Goal: Transaction & Acquisition: Purchase product/service

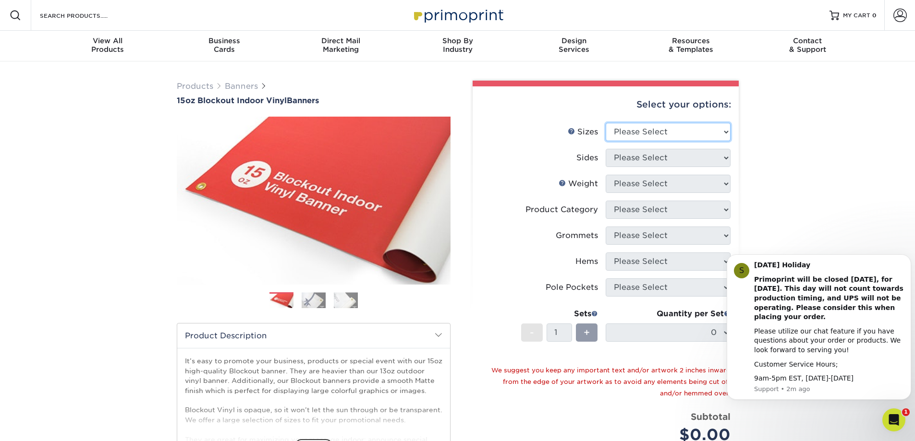
click at [664, 124] on select "Please Select 17" x 32" 18" x 24" 21" x 192" 22" x 35" 22" x 69" 24" x 36" 24" …" at bounding box center [668, 132] width 125 height 18
select select "24.00x60.00"
click at [606, 123] on select "Please Select 17" x 32" 18" x 24" 21" x 192" 22" x 35" 22" x 69" 24" x 36" 24" …" at bounding box center [668, 132] width 125 height 18
click at [634, 156] on select "Please Select Print Both Sides Print Front Only" at bounding box center [668, 158] width 125 height 18
select select "32d3c223-f82c-492b-b915-ba065a00862f"
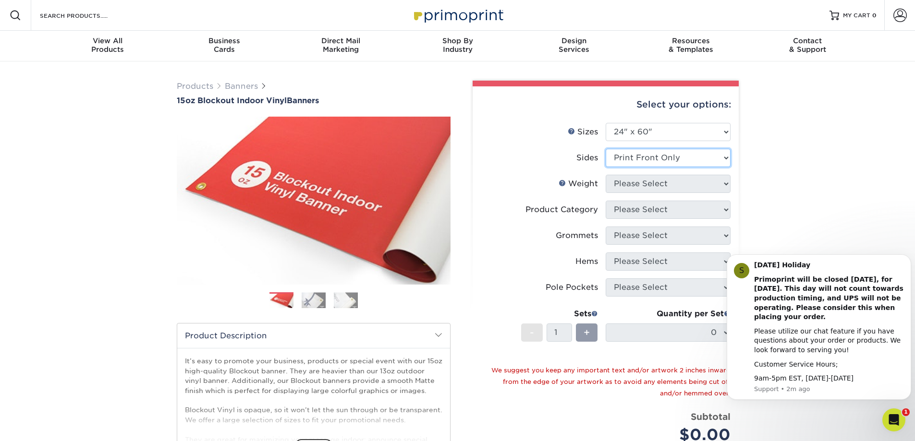
click at [606, 149] on select "Please Select Print Both Sides Print Front Only" at bounding box center [668, 158] width 125 height 18
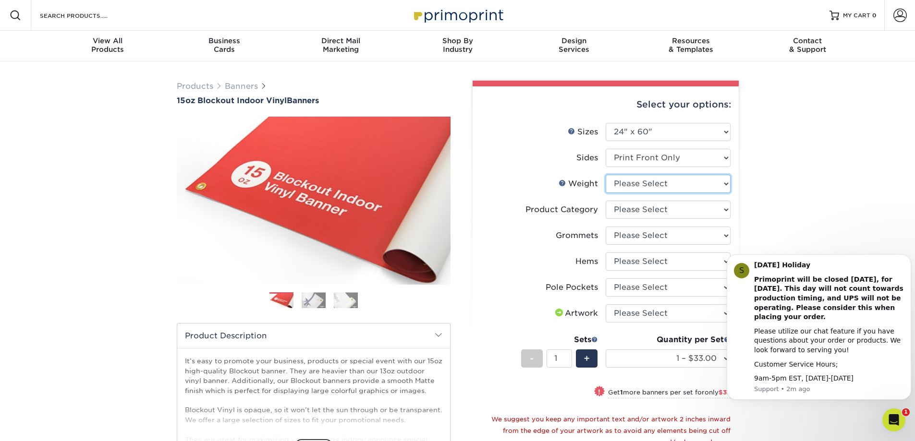
click at [654, 182] on select "Please Select 15OZBLOCKOUT" at bounding box center [668, 184] width 125 height 18
select select "15OZBLOCKOUT"
click at [606, 175] on select "Please Select 15OZBLOCKOUT" at bounding box center [668, 184] width 125 height 18
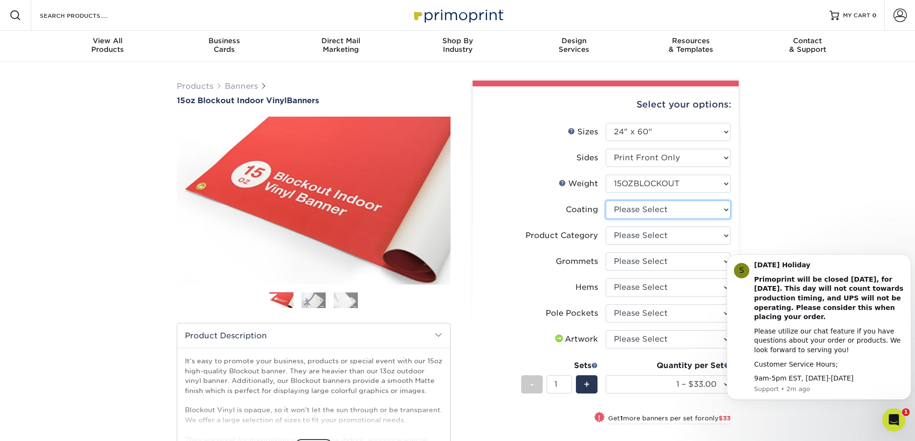
click at [650, 211] on select at bounding box center [668, 210] width 125 height 18
click at [783, 199] on div "Products Banners 15oz Blockout Indoor Vinyl Banners Previous Next Bleed:" at bounding box center [457, 362] width 915 height 603
click at [625, 204] on select at bounding box center [668, 210] width 125 height 18
click at [646, 246] on li "Product Category Please Select 15oz Blockout Vinyl" at bounding box center [606, 240] width 250 height 26
click at [637, 214] on select at bounding box center [668, 210] width 125 height 18
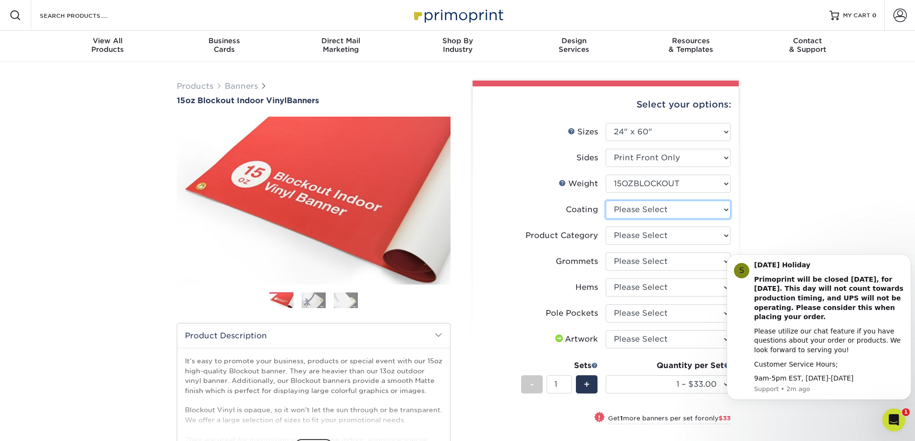
select select "3e7618de-abca-4bda-9f97-8b9129e913d8"
click at [606, 201] on select at bounding box center [668, 210] width 125 height 18
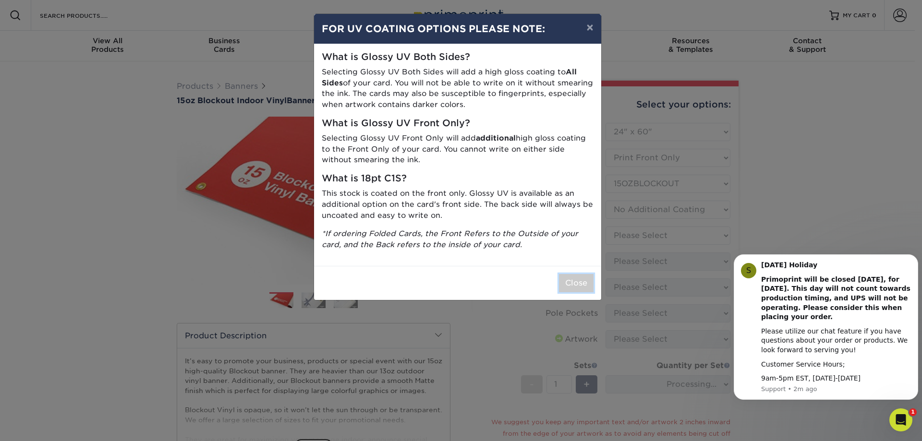
click at [566, 278] on button "Close" at bounding box center [576, 283] width 35 height 18
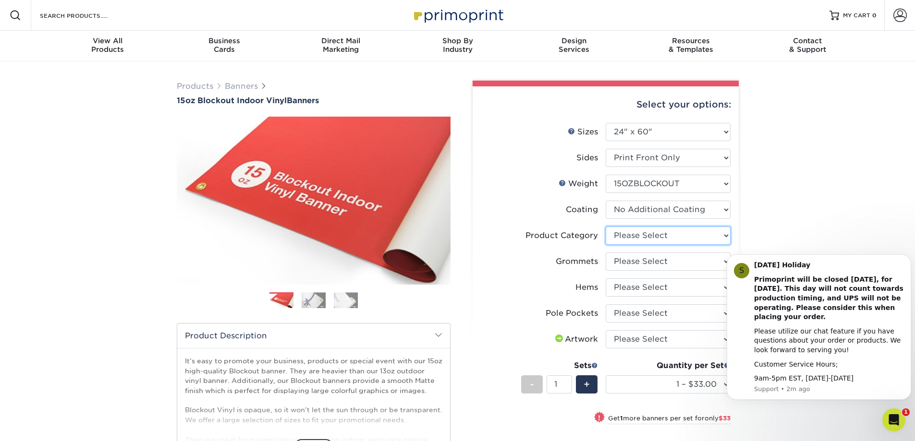
click at [630, 238] on select "Please Select 15oz Blockout Vinyl" at bounding box center [668, 236] width 125 height 18
select select "ab63990c-71be-4401-8343-b30abfa5ad7c"
click at [606, 227] on select "Please Select 15oz Blockout Vinyl" at bounding box center [668, 236] width 125 height 18
click at [640, 264] on select "Please Select No Grommets Yes, Grommet All 4 Corners Yes, Grommets Every 2 ft." at bounding box center [668, 262] width 125 height 18
select select "ce33bba6-a87b-4293-934d-6f372bdce3e6"
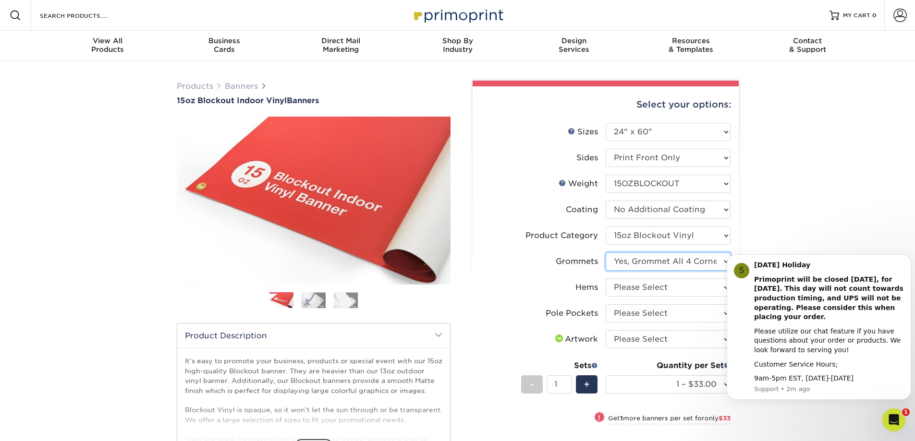
click at [606, 253] on select "Please Select No Grommets Yes, Grommet All 4 Corners Yes, Grommets Every 2 ft." at bounding box center [668, 262] width 125 height 18
click at [641, 285] on select "Please Select No Hems/Pole Pockets Yes, Hems Top and Bottom Only Yes, Hems All …" at bounding box center [668, 288] width 125 height 18
select select "4e4ebf09-664b-4b70-8385-b564872d2e90"
click at [606, 279] on select "Please Select No Hems/Pole Pockets Yes, Hems Top and Bottom Only Yes, Hems All …" at bounding box center [668, 288] width 125 height 18
click at [630, 312] on select "Please Select No Pole Pockets 2 in. Left and Right 2 in. Top and Bottom 4 in. L…" at bounding box center [668, 313] width 125 height 18
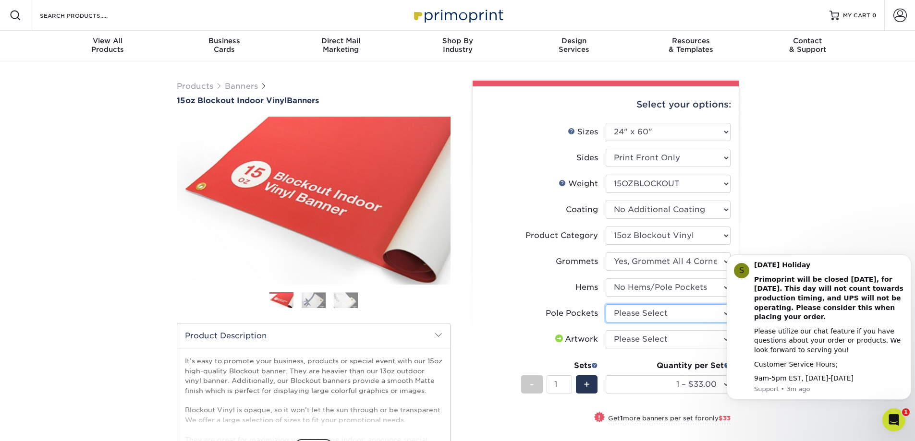
select select "462c5fe9-21e9-49a0-afb4-1c6e8664fe13"
click at [606, 304] on select "Please Select No Pole Pockets 2 in. Left and Right 2 in. Top and Bottom 4 in. L…" at bounding box center [668, 313] width 125 height 18
click at [632, 339] on select "Please Select I will upload files I need a design - $50" at bounding box center [668, 339] width 125 height 18
select select "upload"
click at [606, 330] on select "Please Select I will upload files I need a design - $50" at bounding box center [668, 339] width 125 height 18
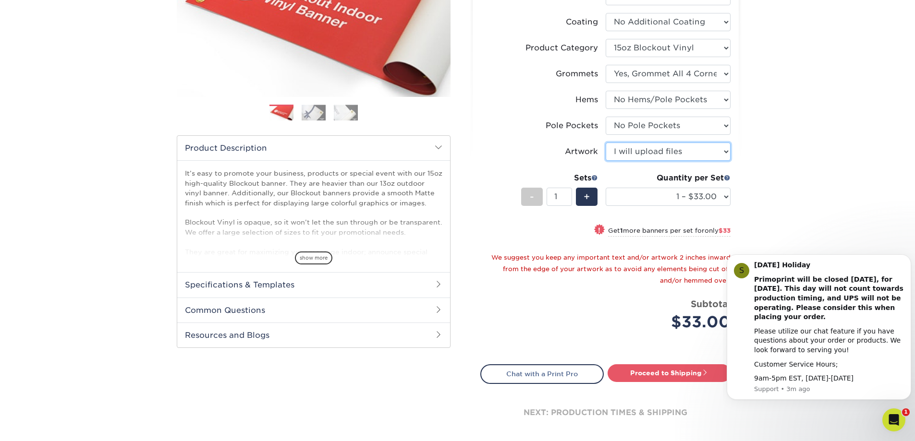
scroll to position [240, 0]
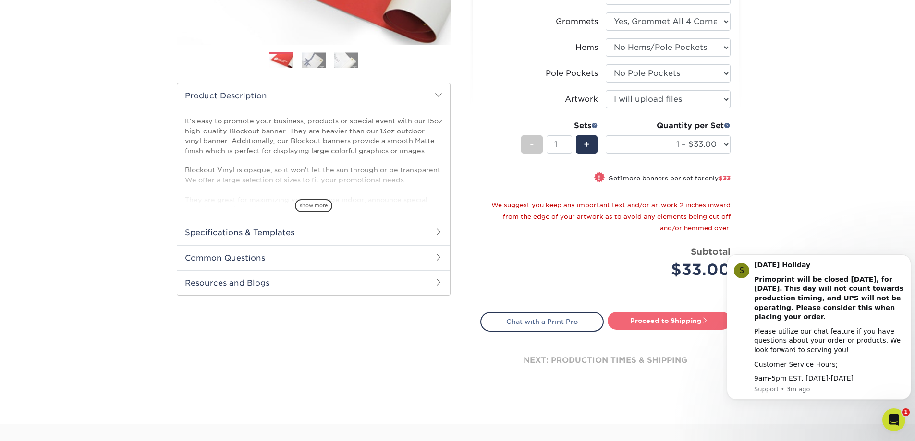
click at [658, 321] on link "Proceed to Shipping" at bounding box center [668, 320] width 123 height 17
type input "Set 1"
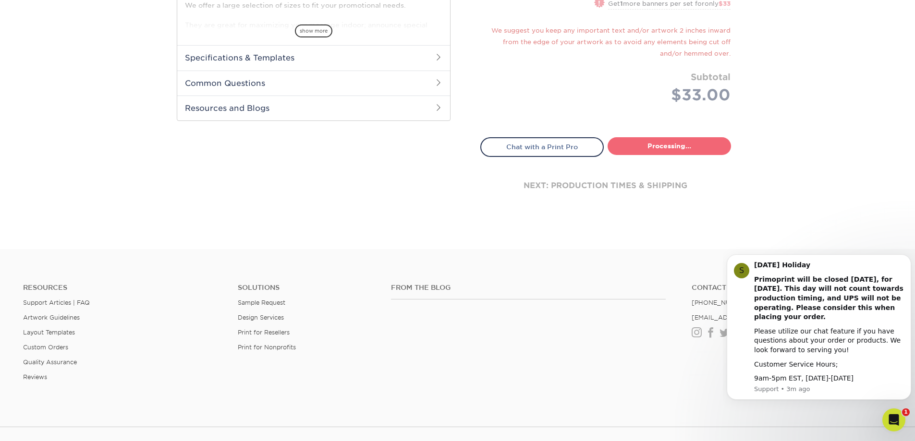
select select "9499971e-fb50-4912-8c6c-ffc2724ba229"
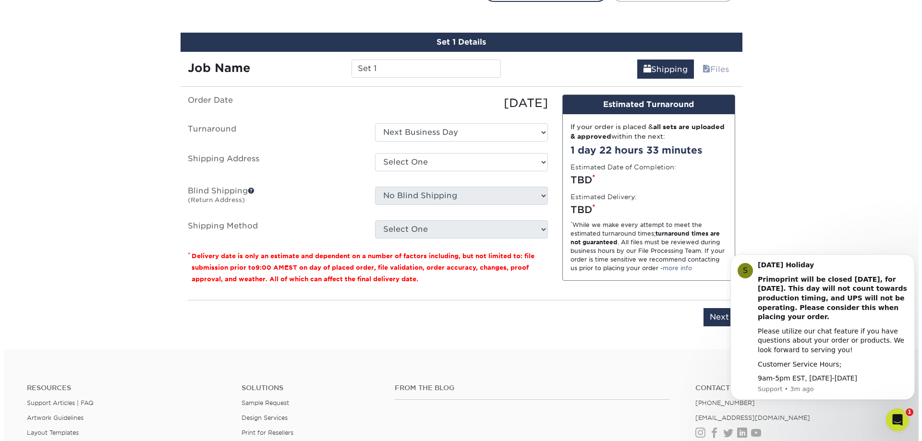
scroll to position [579, 0]
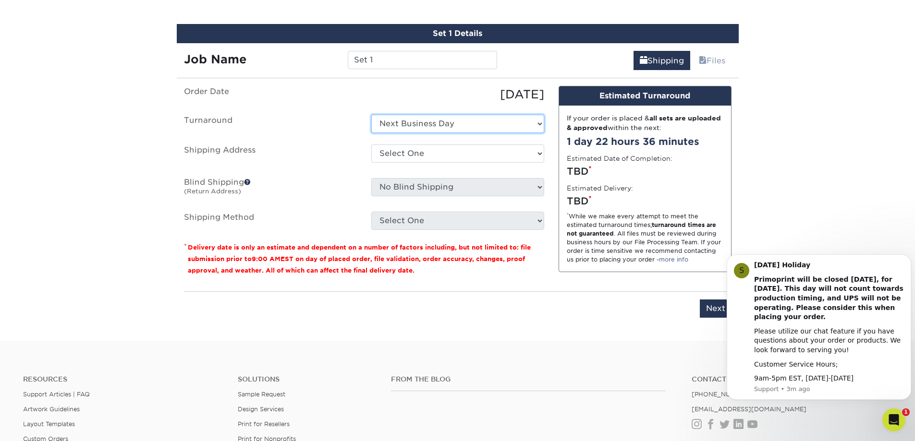
click at [427, 121] on select "Select One Next Business Day" at bounding box center [457, 124] width 173 height 18
click at [371, 115] on select "Select One Next Business Day" at bounding box center [457, 124] width 173 height 18
click at [526, 154] on select "Select One + Add New Address - Login" at bounding box center [457, 154] width 173 height 18
select select "newaddress"
click at [371, 145] on select "Select One + Add New Address - Login" at bounding box center [457, 154] width 173 height 18
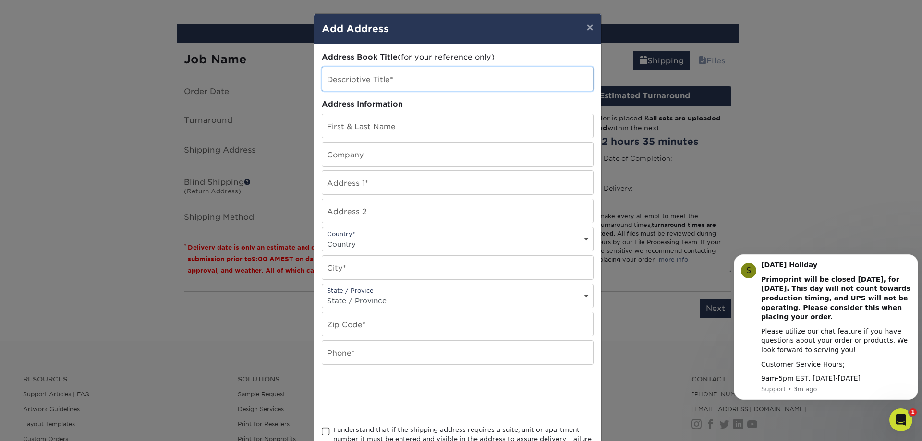
click at [345, 80] on input "text" at bounding box center [457, 79] width 271 height 24
type input "Dutchmans Casual Living"
type input "Stephanie Lauricella"
type input "Dutchmans Casual Living"
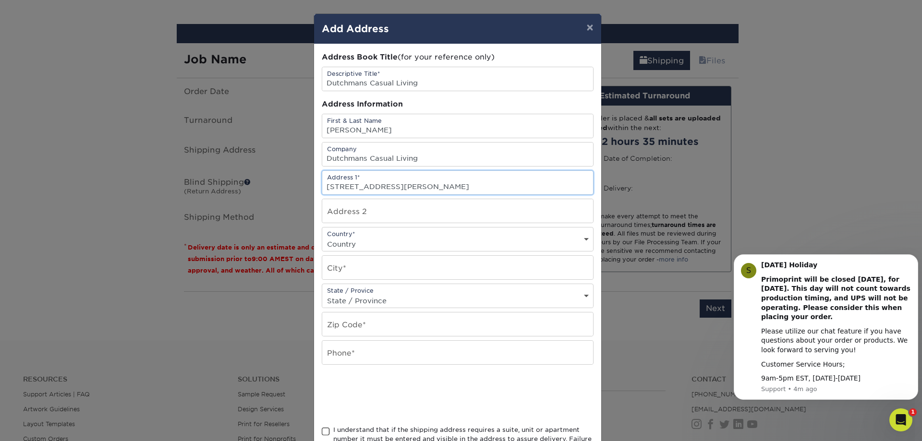
type input "19441 Old Jetton Rd."
click at [336, 264] on input "text" at bounding box center [457, 268] width 271 height 24
type input "Cornelius"
click at [345, 297] on select "State / Province Alabama Alaska Arizona Arkansas California Colorado Connecticu…" at bounding box center [457, 301] width 271 height 14
select select "NC"
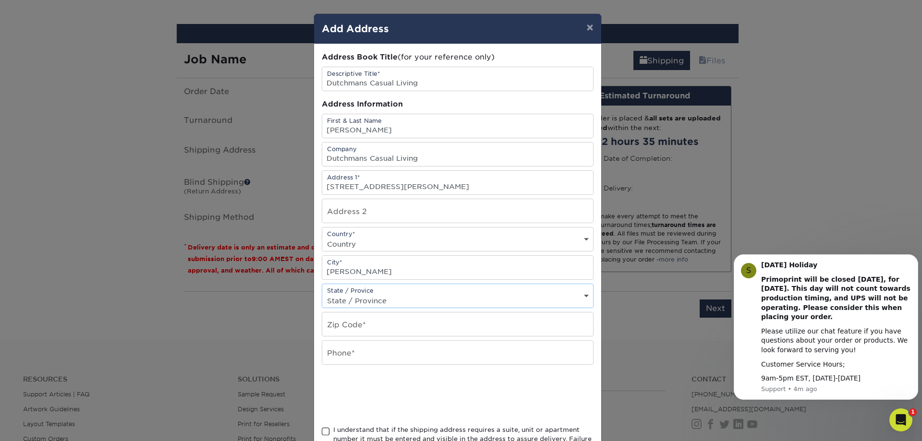
click at [322, 294] on select "State / Province Alabama Alaska Arizona Arkansas California Colorado Connecticu…" at bounding box center [457, 301] width 271 height 14
click at [355, 328] on input "text" at bounding box center [457, 325] width 271 height 24
type input "28031"
click at [340, 346] on input "text" at bounding box center [457, 353] width 271 height 24
type input "6"
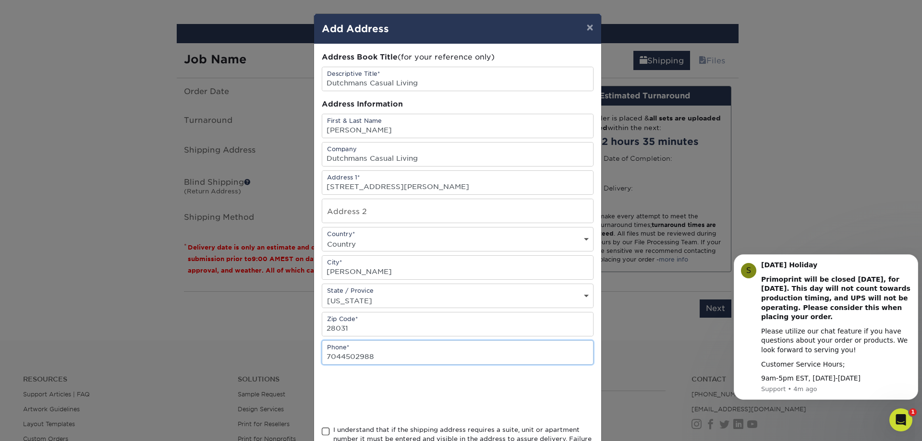
type input "7044502988"
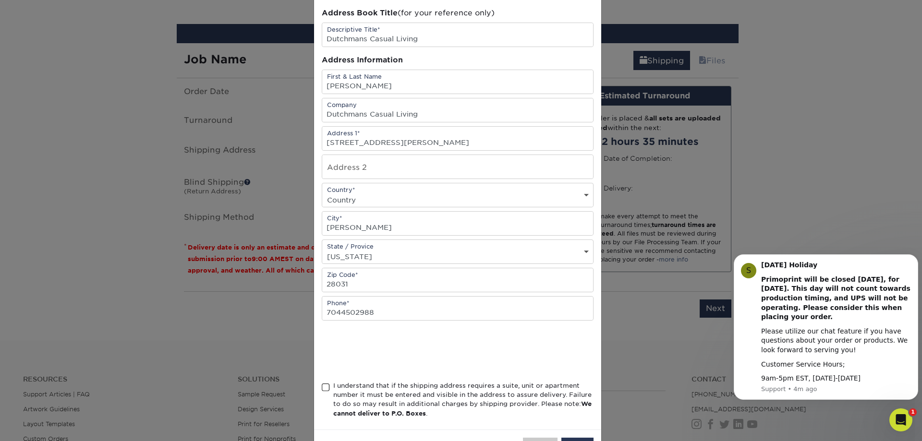
scroll to position [81, 0]
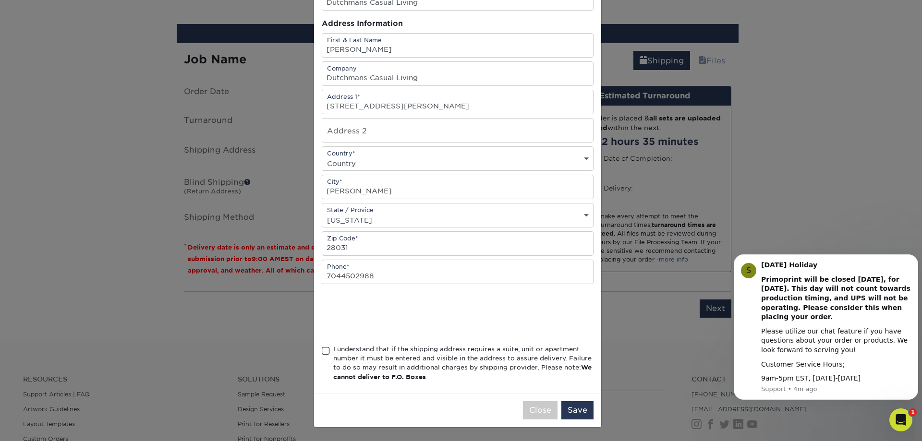
click at [328, 354] on div "I understand that if the shipping address requires a suite, unit or apartment n…" at bounding box center [458, 365] width 272 height 41
click at [322, 353] on span at bounding box center [326, 351] width 8 height 9
click at [0, 0] on input "I understand that if the shipping address requires a suite, unit or apartment n…" at bounding box center [0, 0] width 0 height 0
click at [569, 414] on button "Save" at bounding box center [577, 410] width 32 height 18
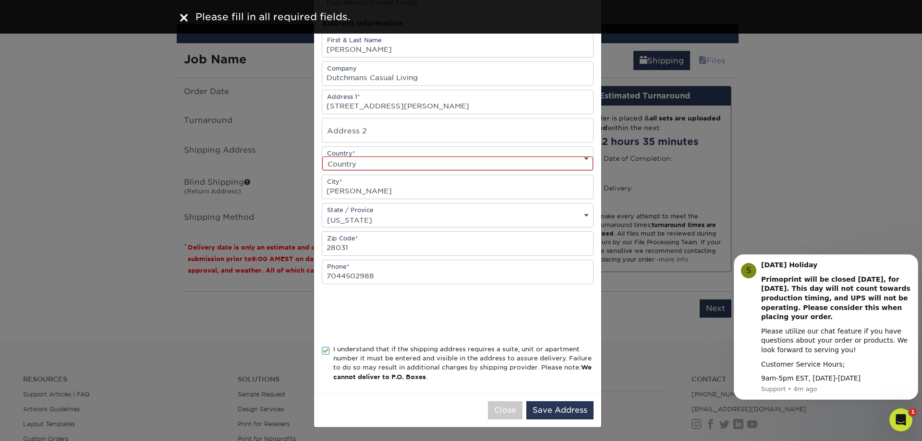
click at [352, 162] on select "Country United States Canada ----------------------------- Afghanistan Albania …" at bounding box center [457, 164] width 271 height 14
select select "US"
click at [322, 157] on select "Country United States Canada ----------------------------- Afghanistan Albania …" at bounding box center [457, 164] width 271 height 14
click at [560, 417] on button "Save Address" at bounding box center [559, 410] width 67 height 18
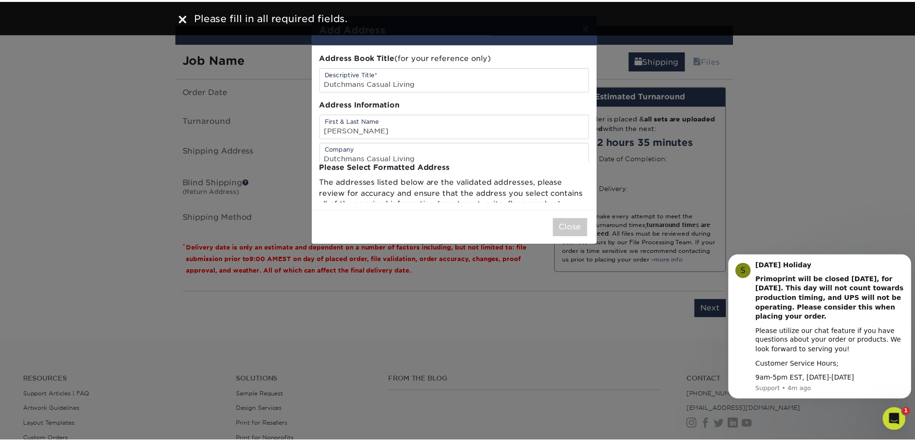
scroll to position [0, 0]
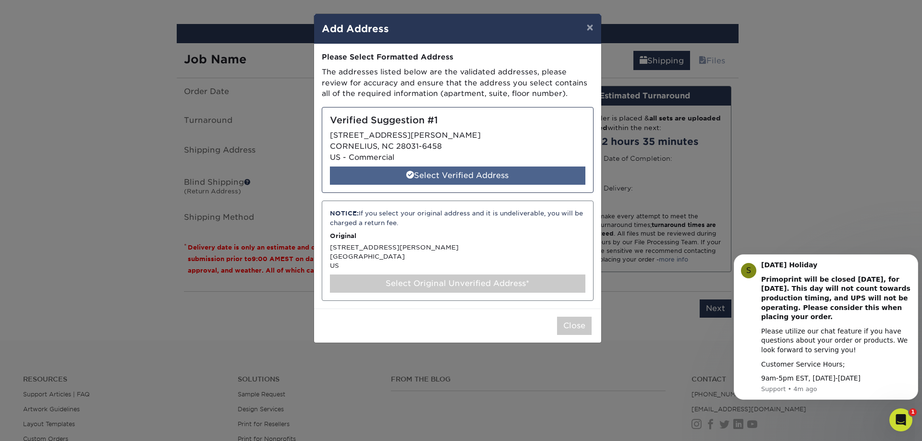
click at [455, 175] on div "Select Verified Address" at bounding box center [457, 176] width 255 height 18
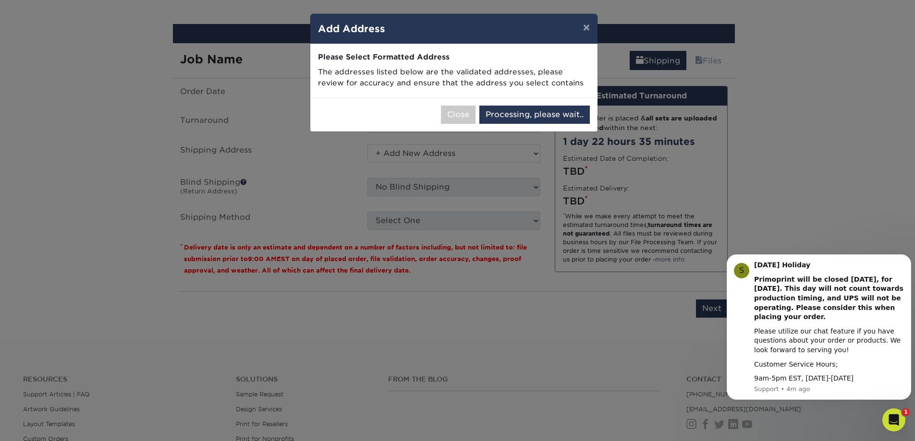
select select "285575"
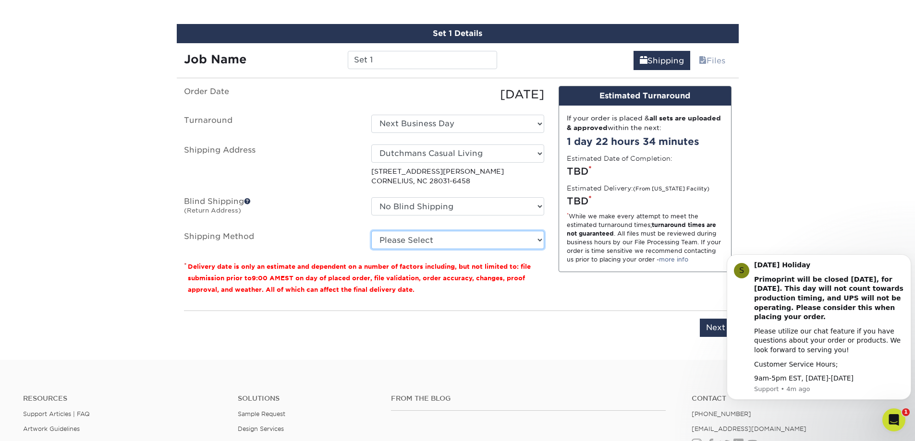
click at [429, 239] on select "Please Select G4M Flat Rate Shipping (+$11.20) Ground Shipping (+$15.92) 3 Day …" at bounding box center [457, 240] width 173 height 18
select select "03"
click at [371, 231] on select "Please Select G4M Flat Rate Shipping (+$11.20) Ground Shipping (+$15.92) 3 Day …" at bounding box center [457, 240] width 173 height 18
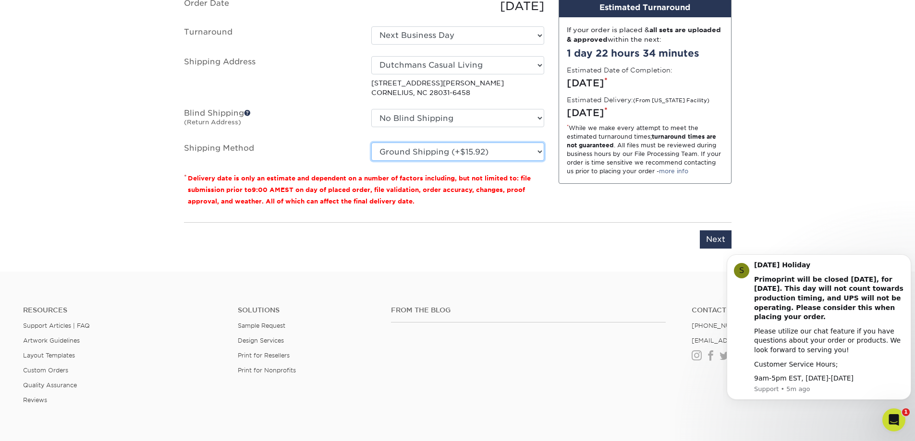
scroll to position [539, 0]
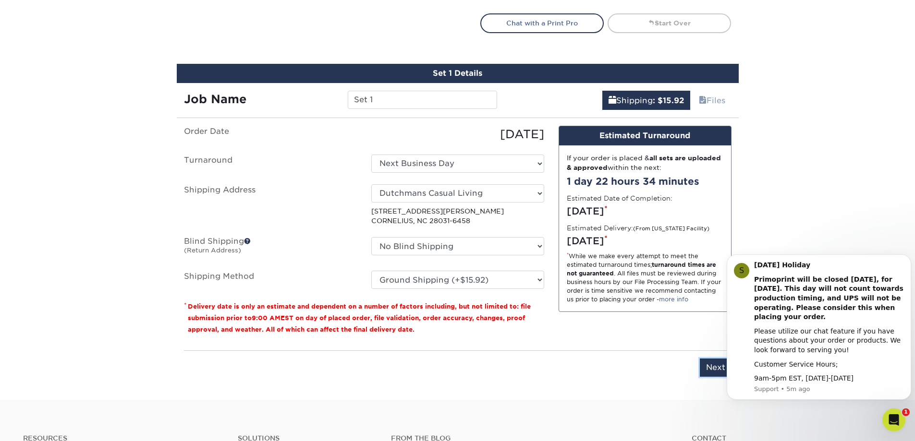
click at [714, 375] on input "Next" at bounding box center [716, 368] width 32 height 18
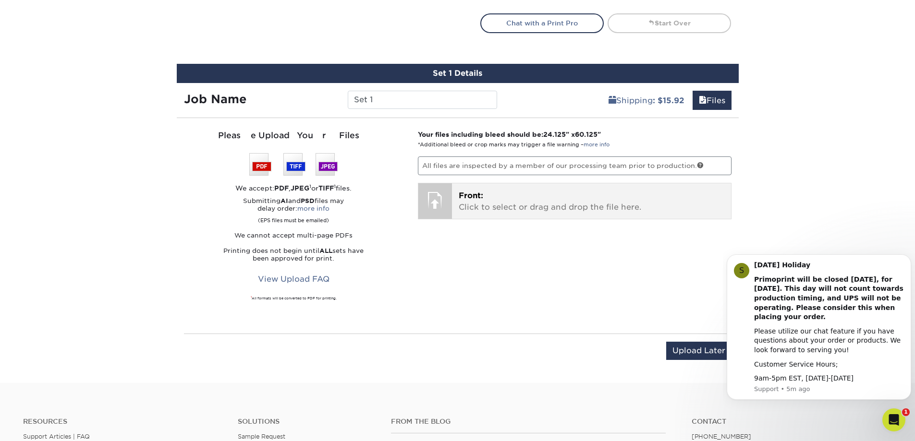
click at [472, 194] on span "Front:" at bounding box center [471, 195] width 24 height 9
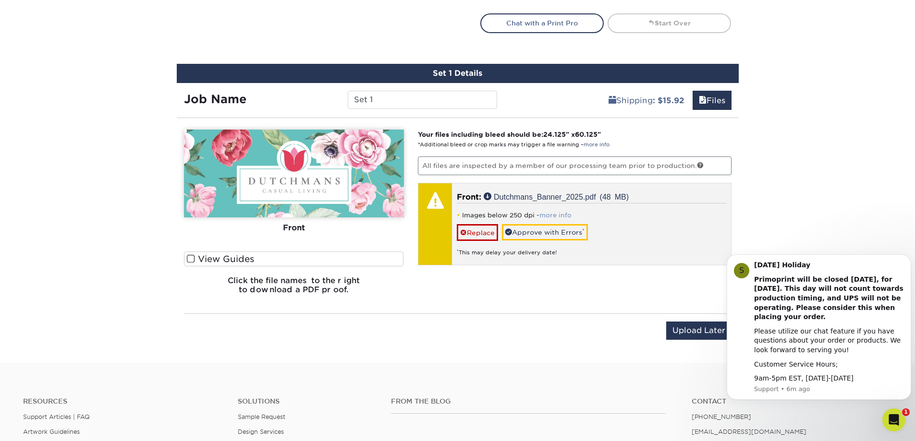
click at [555, 214] on link "more info" at bounding box center [555, 215] width 32 height 7
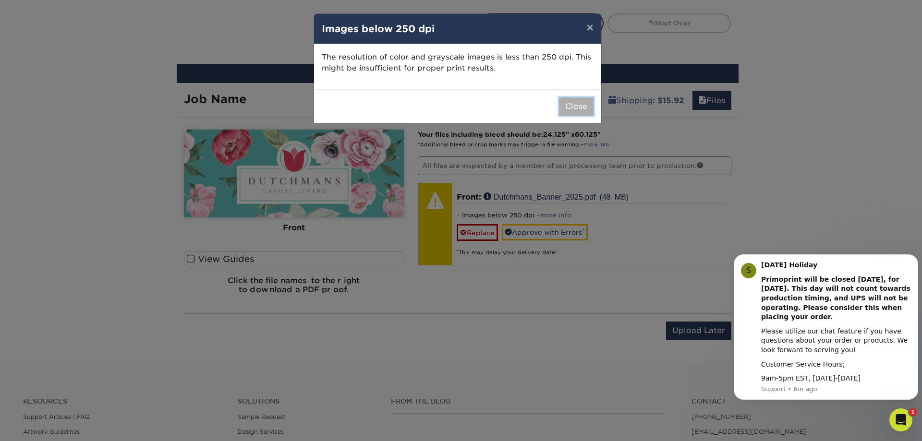
click at [570, 106] on button "Close" at bounding box center [576, 106] width 35 height 18
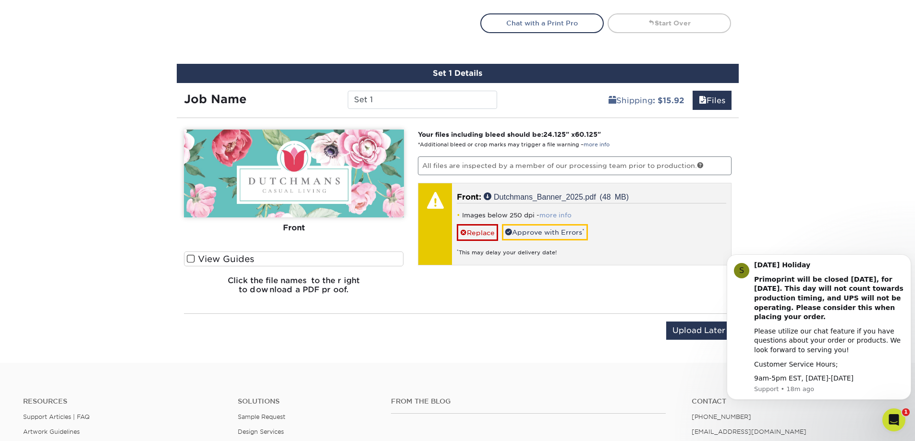
click at [565, 215] on link "more info" at bounding box center [555, 215] width 32 height 7
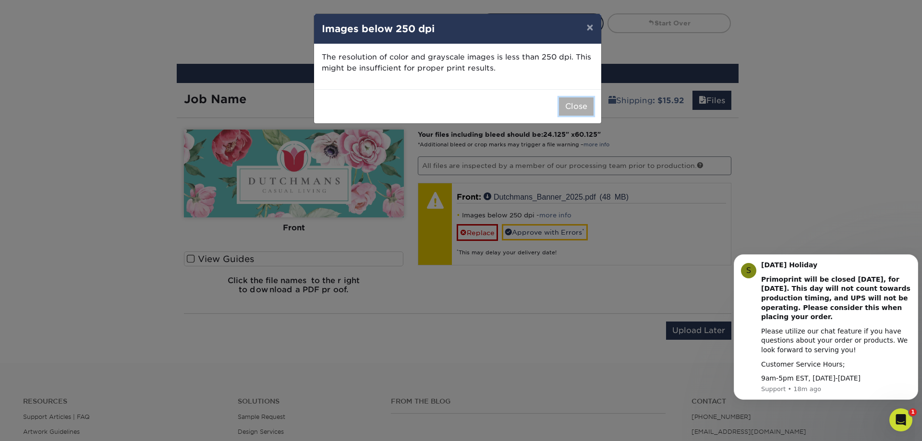
click at [581, 110] on button "Close" at bounding box center [576, 106] width 35 height 18
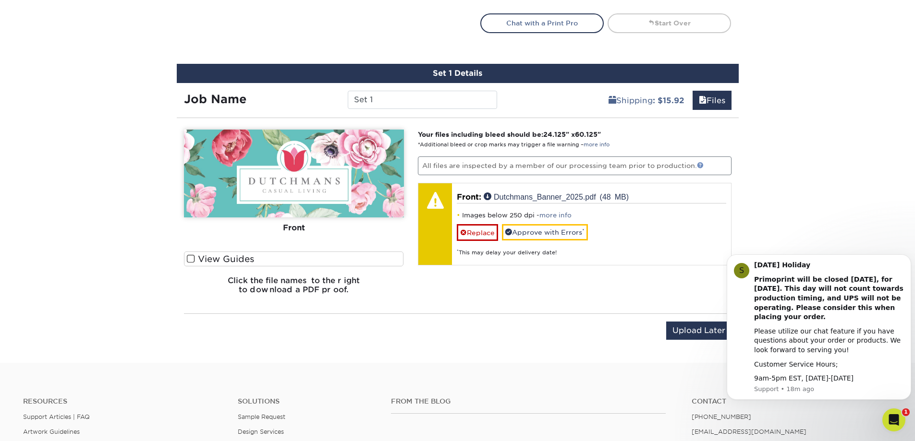
click at [700, 163] on link at bounding box center [700, 165] width 7 height 7
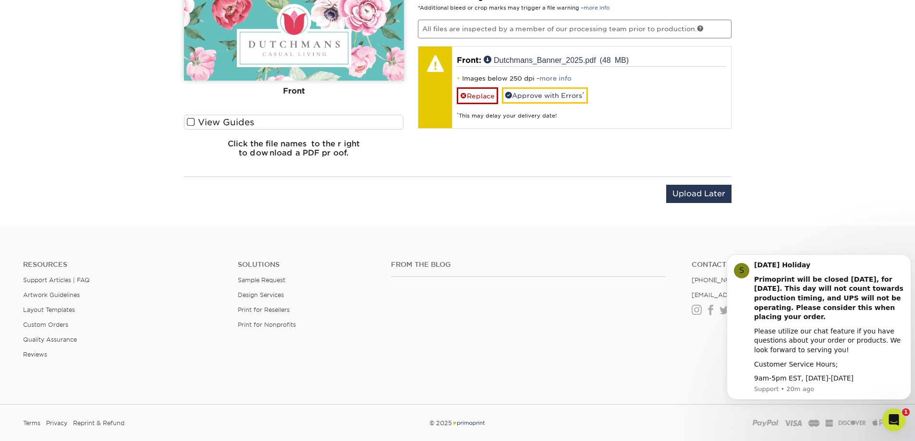
scroll to position [741, 0]
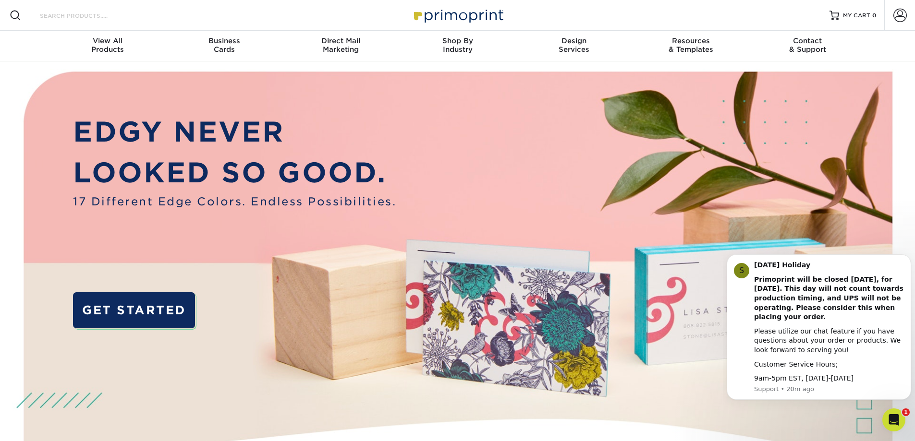
click at [93, 19] on input "Search Products" at bounding box center [86, 16] width 94 height 12
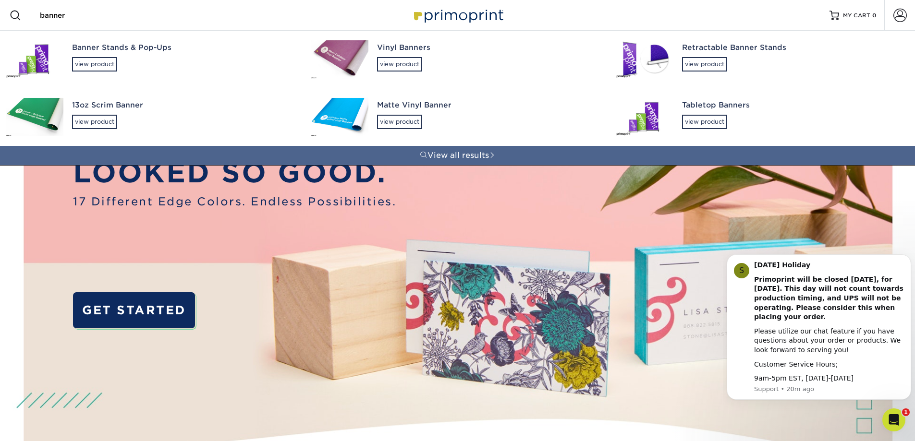
type input "banner"
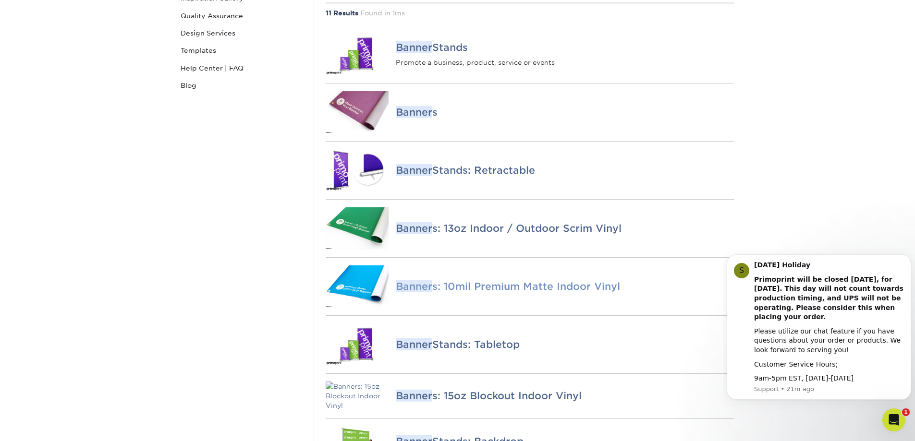
scroll to position [192, 0]
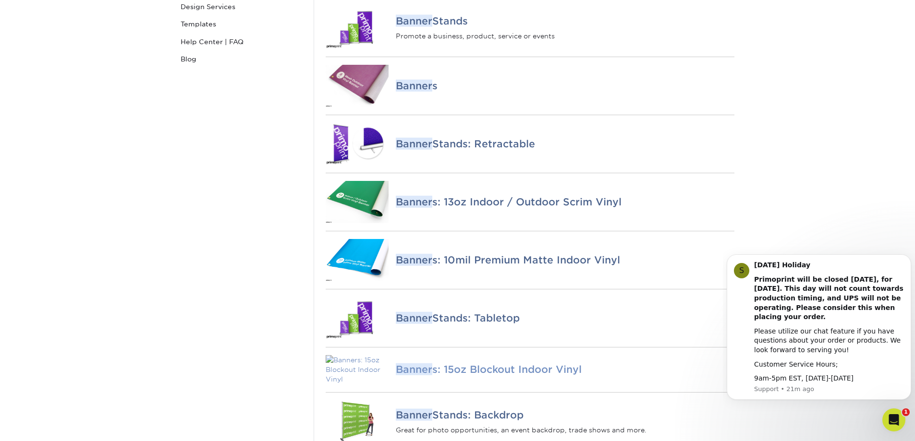
click at [565, 375] on h4 "Banner s: 15oz Blockout Indoor Vinyl" at bounding box center [565, 370] width 338 height 12
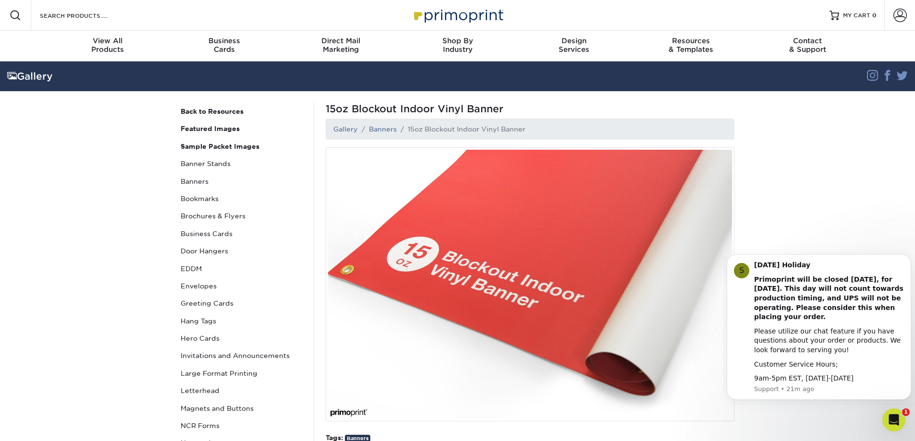
scroll to position [336, 0]
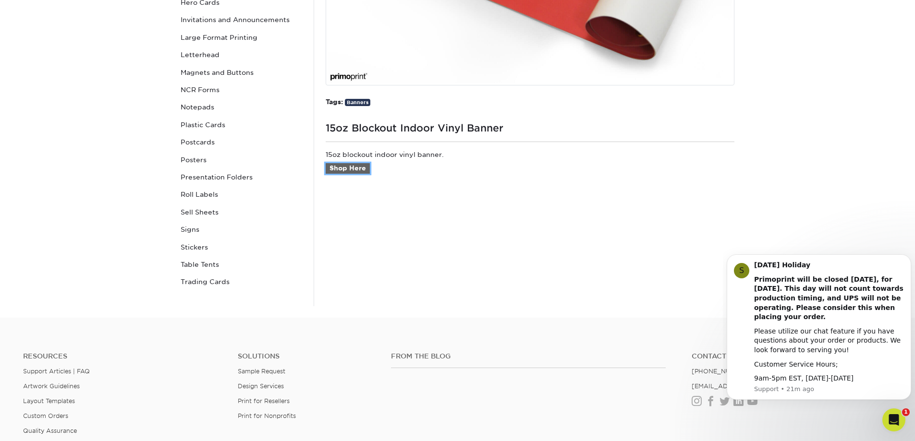
click at [361, 170] on link "Shop Here" at bounding box center [348, 168] width 44 height 11
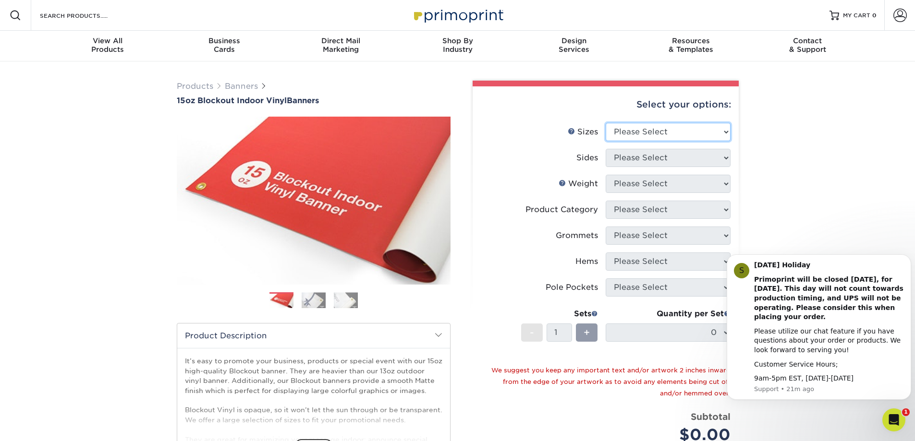
click at [658, 139] on select "Please Select 17" x 32" 18" x 24" 21" x 192" 22" x 35" 22" x 69" 24" x 36" 24" …" at bounding box center [668, 132] width 125 height 18
select select "24.00x60.00"
click at [606, 123] on select "Please Select 17" x 32" 18" x 24" 21" x 192" 22" x 35" 22" x 69" 24" x 36" 24" …" at bounding box center [668, 132] width 125 height 18
click at [650, 159] on select "Please Select Print Both Sides Print Front Only" at bounding box center [668, 158] width 125 height 18
select select "32d3c223-f82c-492b-b915-ba065a00862f"
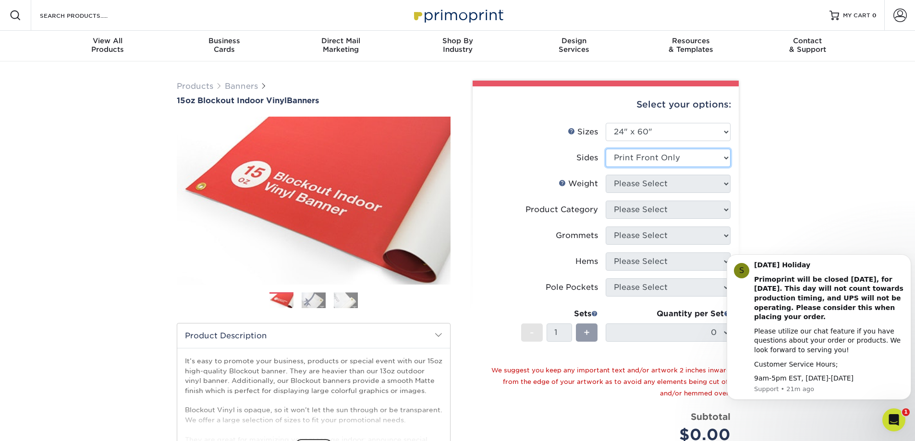
click at [606, 149] on select "Please Select Print Both Sides Print Front Only" at bounding box center [668, 158] width 125 height 18
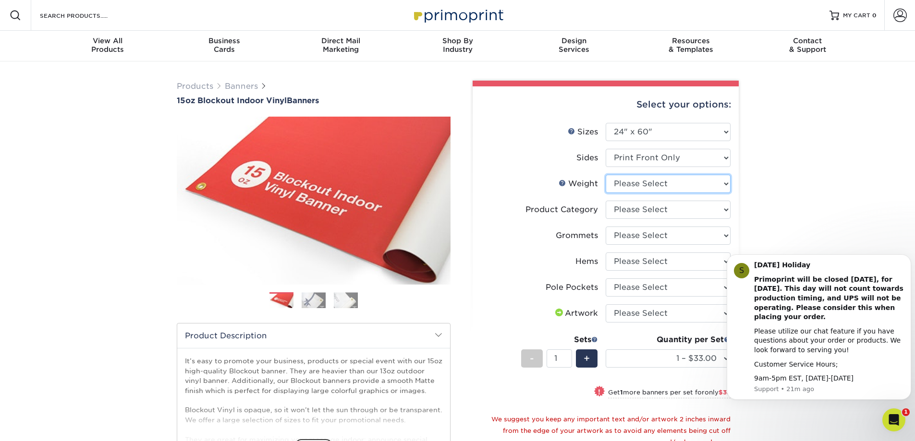
click at [644, 184] on select "Please Select 15OZBLOCKOUT" at bounding box center [668, 184] width 125 height 18
select select "15OZBLOCKOUT"
click at [606, 175] on select "Please Select 15OZBLOCKOUT" at bounding box center [668, 184] width 125 height 18
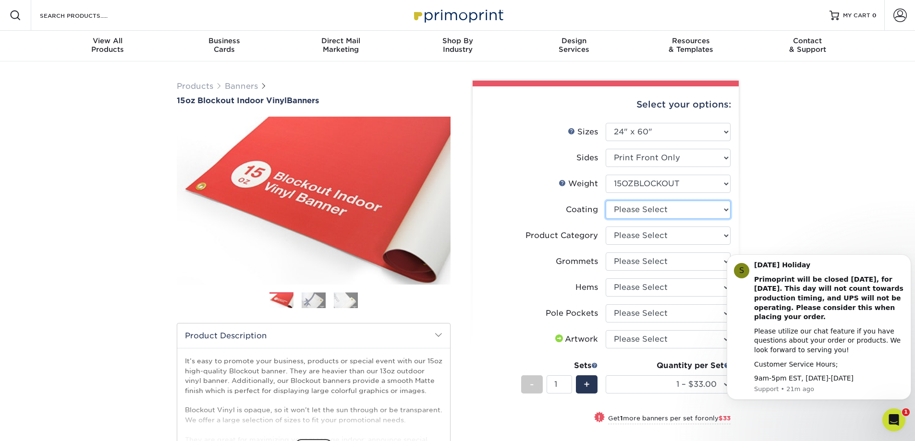
click at [636, 212] on select at bounding box center [668, 210] width 125 height 18
select select "3e7618de-abca-4bda-9f97-8b9129e913d8"
click at [606, 201] on select at bounding box center [668, 210] width 125 height 18
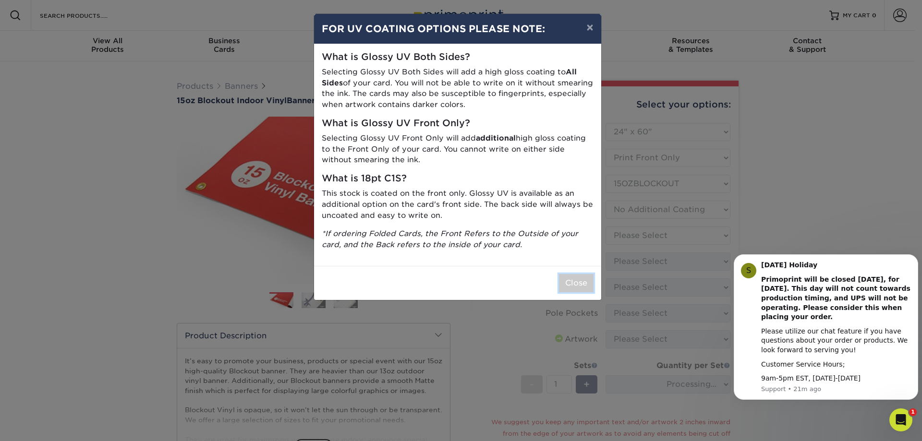
click at [575, 283] on button "Close" at bounding box center [576, 283] width 35 height 18
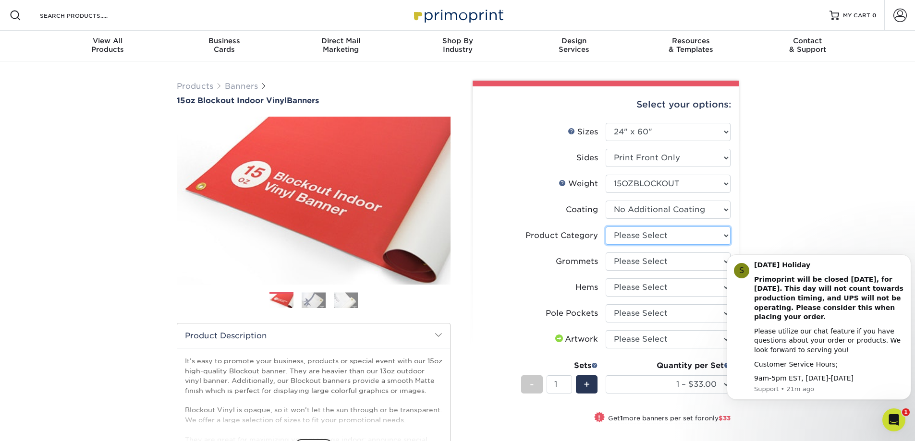
click at [647, 237] on select "Please Select 15oz Blockout Vinyl" at bounding box center [668, 236] width 125 height 18
select select "ab63990c-71be-4401-8343-b30abfa5ad7c"
click at [606, 227] on select "Please Select 15oz Blockout Vinyl" at bounding box center [668, 236] width 125 height 18
click at [630, 262] on select "Please Select No Grommets Yes, Grommet All 4 Corners Yes, Grommets Every 2 ft." at bounding box center [668, 262] width 125 height 18
select select "ce33bba6-a87b-4293-934d-6f372bdce3e6"
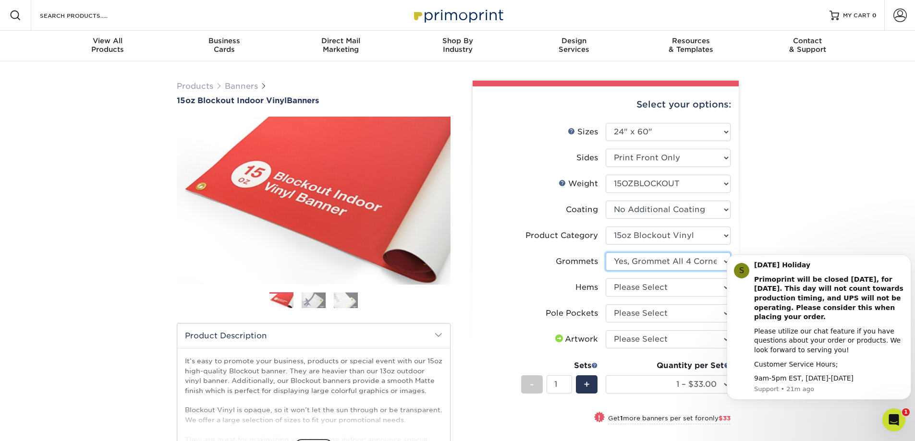
click at [606, 253] on select "Please Select No Grommets Yes, Grommet All 4 Corners Yes, Grommets Every 2 ft." at bounding box center [668, 262] width 125 height 18
click at [623, 286] on select "Please Select No Hems/Pole Pockets Yes, Hems Top and Bottom Only Yes, Hems All …" at bounding box center [668, 288] width 125 height 18
select select "4e4ebf09-664b-4b70-8385-b564872d2e90"
click at [606, 279] on select "Please Select No Hems/Pole Pockets Yes, Hems Top and Bottom Only Yes, Hems All …" at bounding box center [668, 288] width 125 height 18
click at [653, 318] on select "Please Select No Pole Pockets 2 in. Left and Right 2 in. Top and Bottom 4 in. L…" at bounding box center [668, 313] width 125 height 18
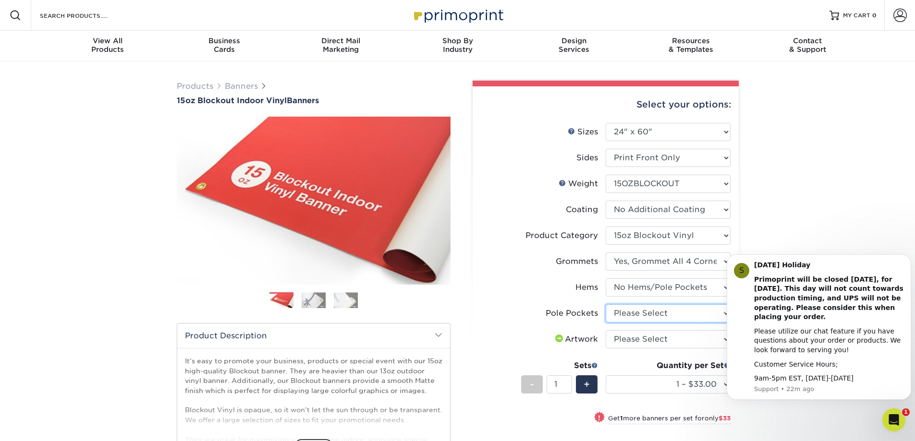
select select "462c5fe9-21e9-49a0-afb4-1c6e8664fe13"
click at [606, 304] on select "Please Select No Pole Pockets 2 in. Left and Right 2 in. Top and Bottom 4 in. L…" at bounding box center [668, 313] width 125 height 18
click at [644, 339] on select "Please Select I will upload files I need a design - $50" at bounding box center [668, 339] width 125 height 18
select select "upload"
click at [606, 330] on select "Please Select I will upload files I need a design - $50" at bounding box center [668, 339] width 125 height 18
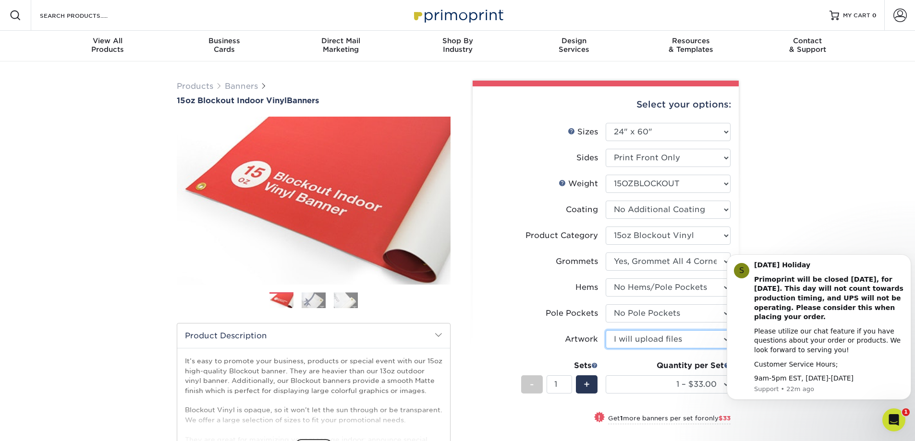
scroll to position [144, 0]
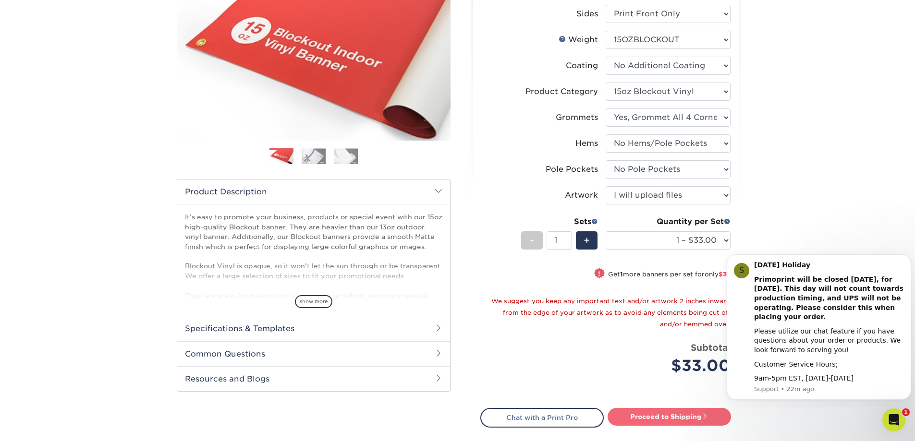
click at [692, 421] on link "Proceed to Shipping" at bounding box center [668, 416] width 123 height 17
type input "Set 1"
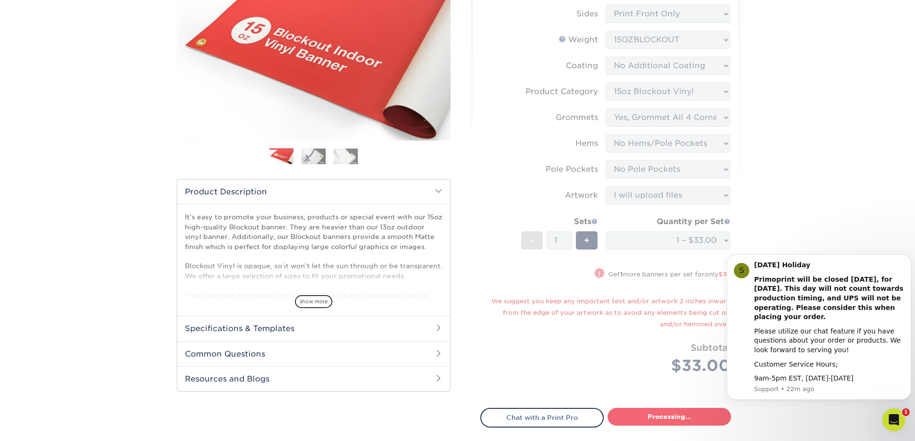
select select "9499971e-fb50-4912-8c6c-ffc2724ba229"
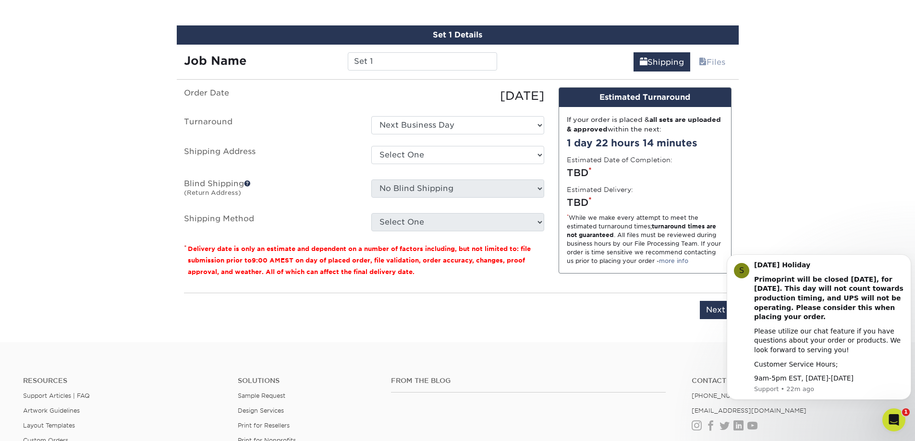
scroll to position [579, 0]
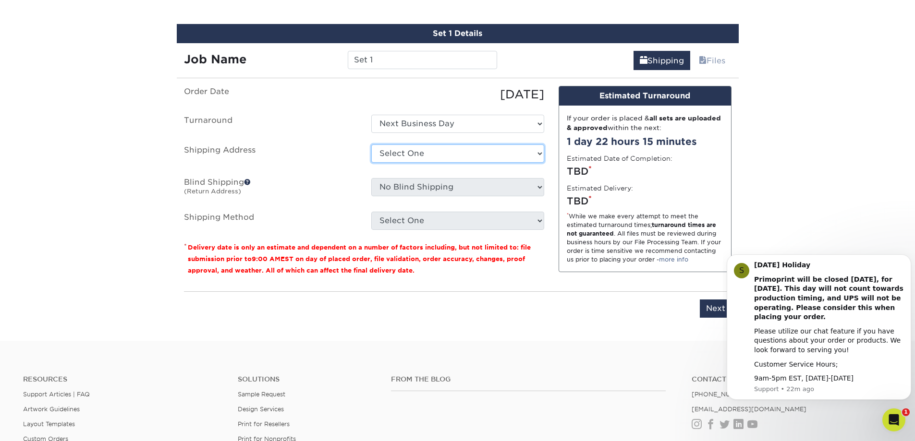
click at [400, 148] on select "Select One Dutchmans Casual Living + Add New Address - Login" at bounding box center [457, 154] width 173 height 18
select select "285575"
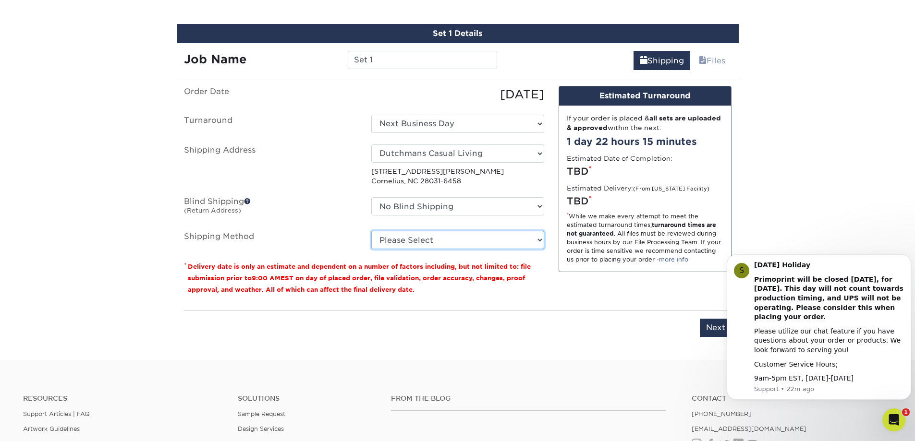
click at [417, 241] on select "Please Select G4M Flat Rate Shipping (+$11.20) Ground Shipping (+$15.92) 3 Day …" at bounding box center [457, 240] width 173 height 18
select select "03"
click at [371, 231] on select "Please Select G4M Flat Rate Shipping (+$11.20) Ground Shipping (+$15.92) 3 Day …" at bounding box center [457, 240] width 173 height 18
click at [714, 337] on input "Next" at bounding box center [716, 328] width 32 height 18
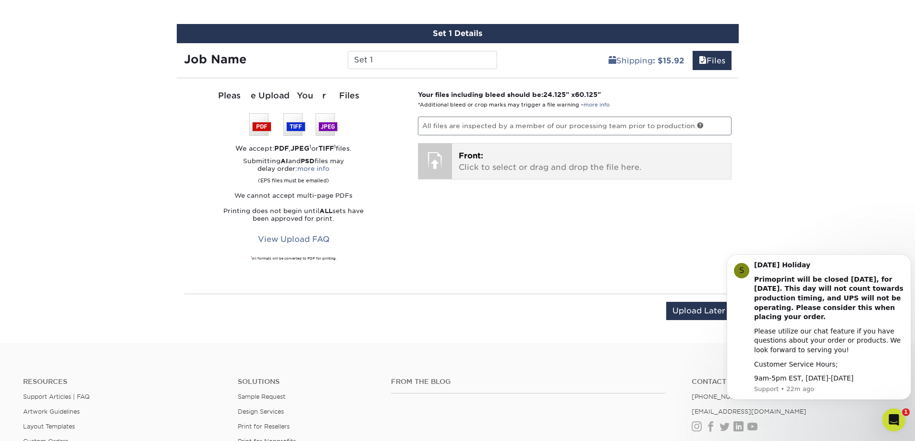
click at [502, 170] on p "Front: Click to select or drag and drop the file here." at bounding box center [592, 161] width 266 height 23
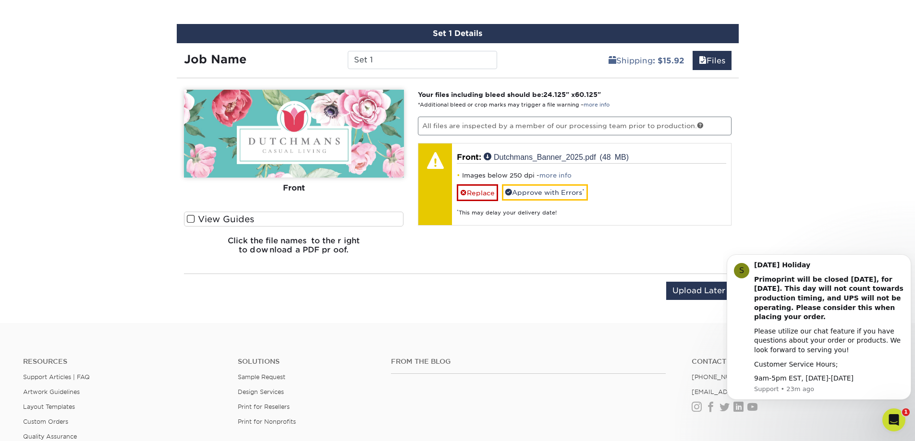
click at [221, 221] on label "View Guides" at bounding box center [294, 219] width 220 height 15
click at [0, 0] on input "View Guides" at bounding box center [0, 0] width 0 height 0
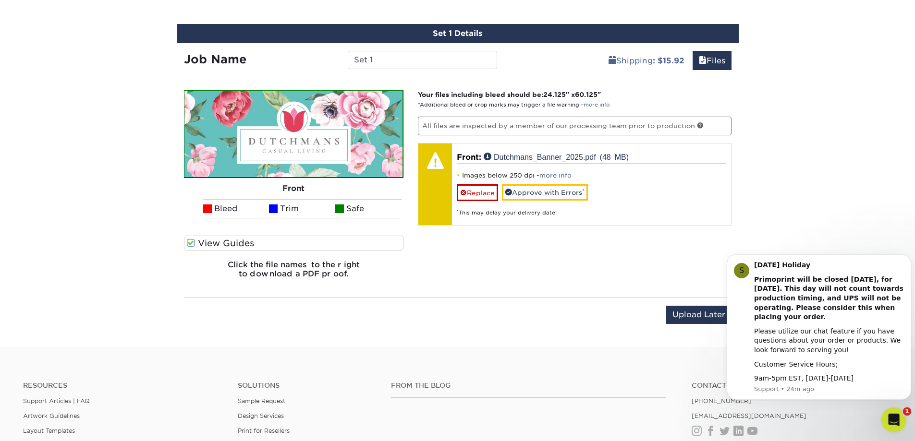
click at [893, 414] on icon "Open Intercom Messenger" at bounding box center [892, 419] width 16 height 16
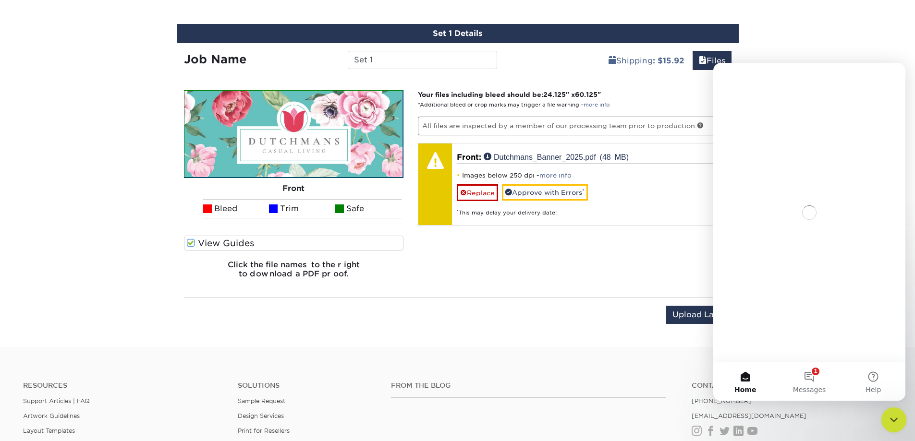
scroll to position [0, 0]
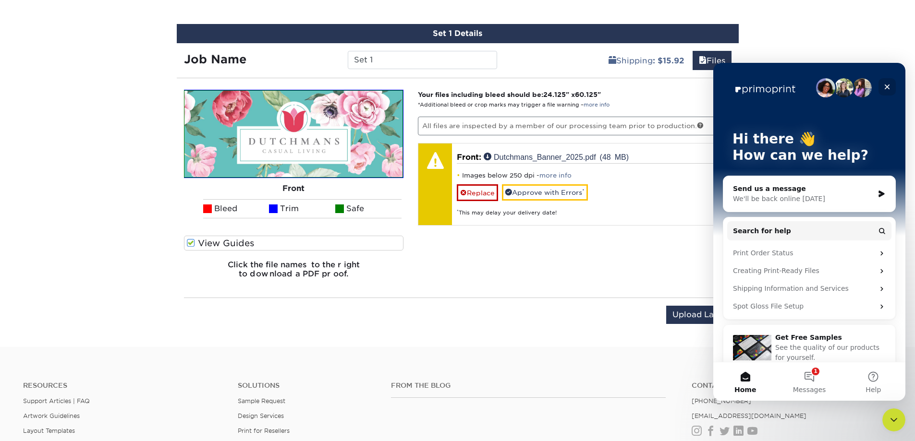
click at [890, 88] on icon "Close" at bounding box center [887, 87] width 8 height 8
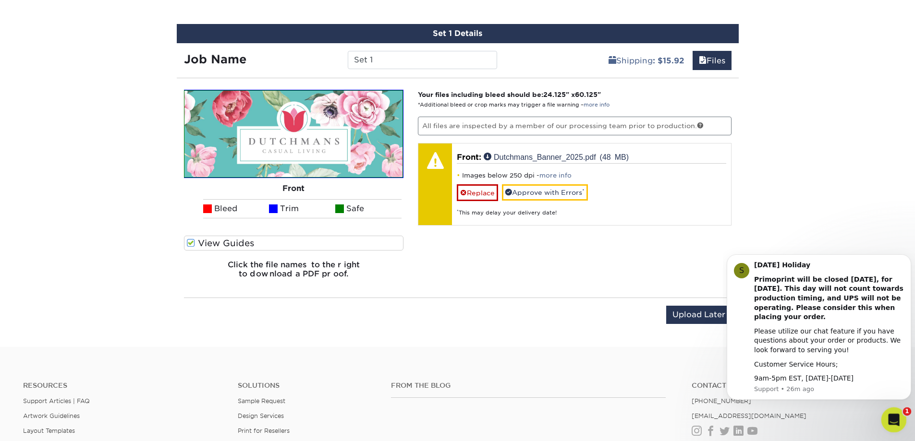
click at [890, 415] on icon "Open Intercom Messenger" at bounding box center [892, 419] width 16 height 16
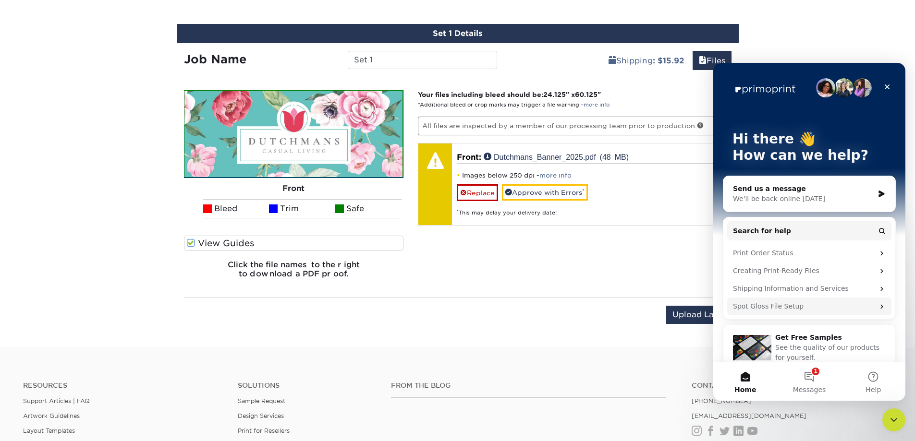
scroll to position [13, 0]
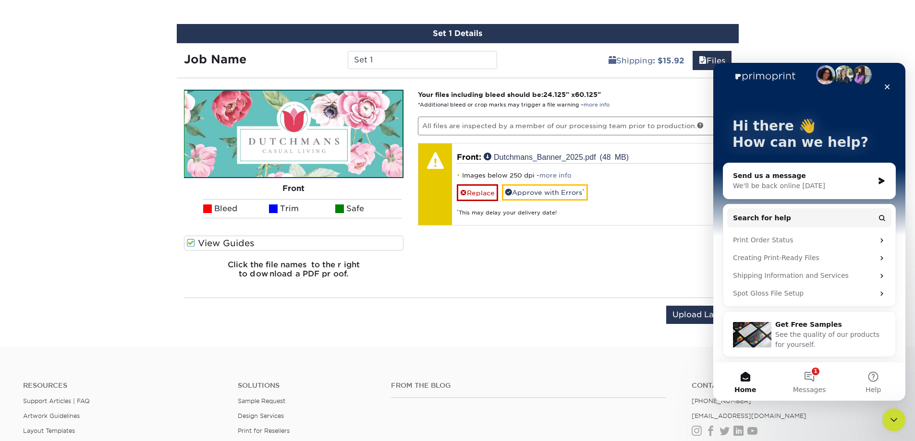
click at [469, 289] on div "Please Upload Your Files We accept: PDF , JPEG 1 or TIFF 1 files. Submitting AI…" at bounding box center [458, 188] width 562 height 205
drag, startPoint x: 571, startPoint y: 363, endPoint x: 575, endPoint y: 354, distance: 10.1
click at [570, 364] on div "Resources Support Articles | FAQ Artwork Guidelines Layout Templates Custom Ord…" at bounding box center [457, 438] width 915 height 159
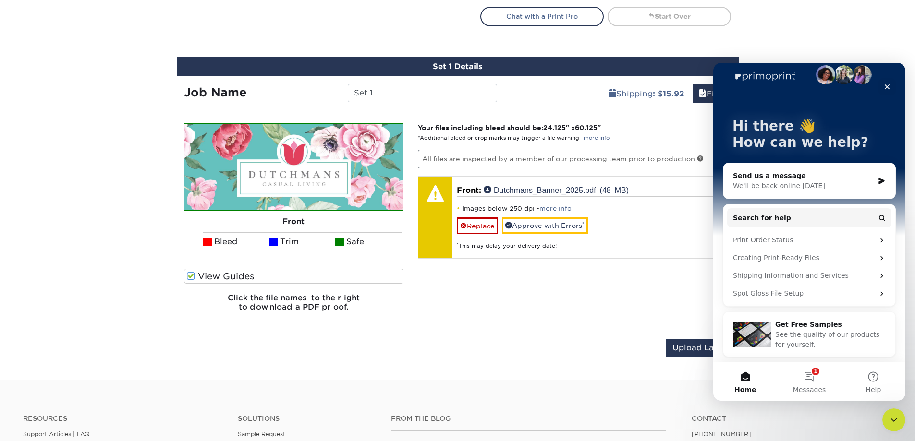
scroll to position [531, 0]
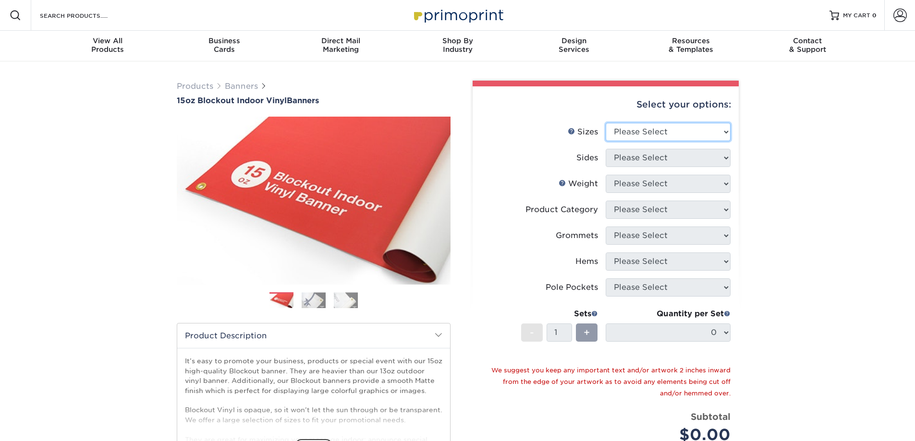
click at [631, 130] on select "Please Select 17" x 32" 18" x 24" 21" x 192" 22" x 35" 22" x 69" 24" x 36" 24" …" at bounding box center [668, 132] width 125 height 18
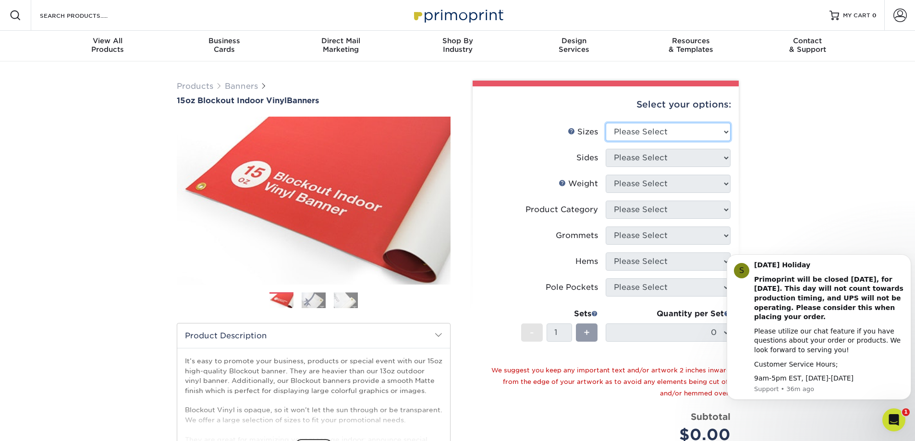
select select "24.00x60.00"
click at [606, 123] on select "Please Select 17" x 32" 18" x 24" 21" x 192" 22" x 35" 22" x 69" 24" x 36" 24" …" at bounding box center [668, 132] width 125 height 18
click at [632, 158] on select "Please Select Print Both Sides Print Front Only" at bounding box center [668, 158] width 125 height 18
select select "32d3c223-f82c-492b-b915-ba065a00862f"
click at [606, 149] on select "Please Select Print Both Sides Print Front Only" at bounding box center [668, 158] width 125 height 18
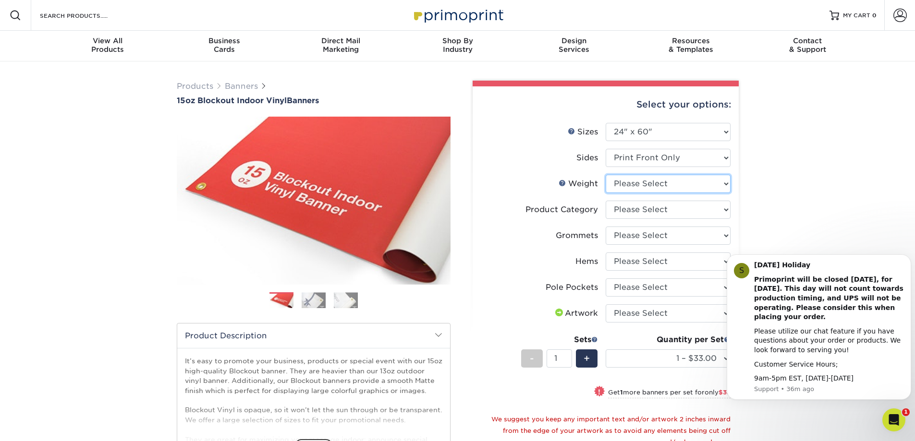
click at [637, 186] on select "Please Select 15OZBLOCKOUT" at bounding box center [668, 184] width 125 height 18
select select "15OZBLOCKOUT"
click at [606, 175] on select "Please Select 15OZBLOCKOUT" at bounding box center [668, 184] width 125 height 18
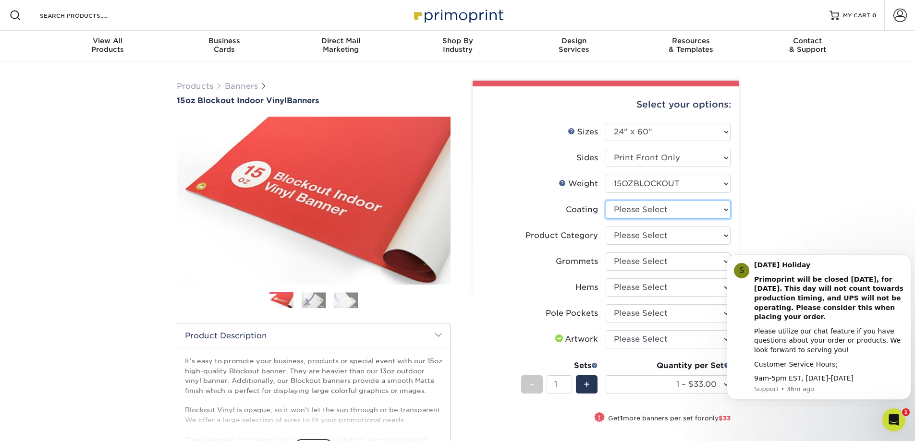
click at [647, 210] on select at bounding box center [668, 210] width 125 height 18
select select "3e7618de-abca-4bda-9f97-8b9129e913d8"
click at [606, 201] on select at bounding box center [668, 210] width 125 height 18
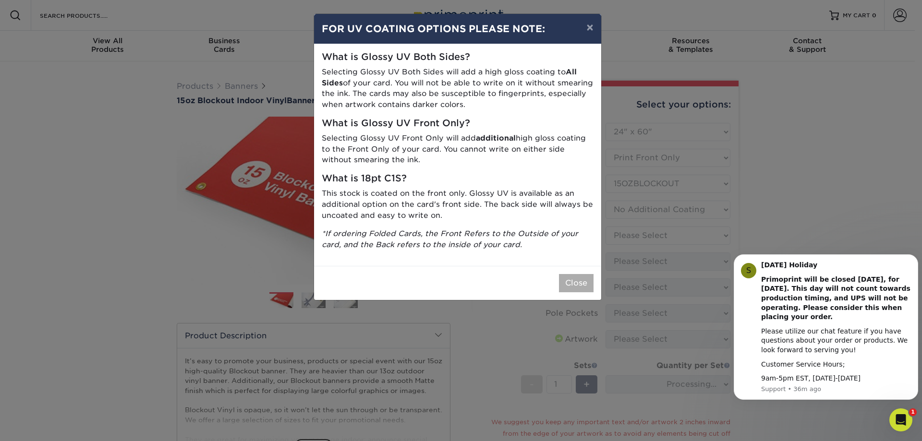
drag, startPoint x: 564, startPoint y: 294, endPoint x: 568, endPoint y: 287, distance: 8.2
click at [564, 292] on div "Close" at bounding box center [457, 283] width 287 height 34
click at [568, 286] on button "Close" at bounding box center [576, 283] width 35 height 18
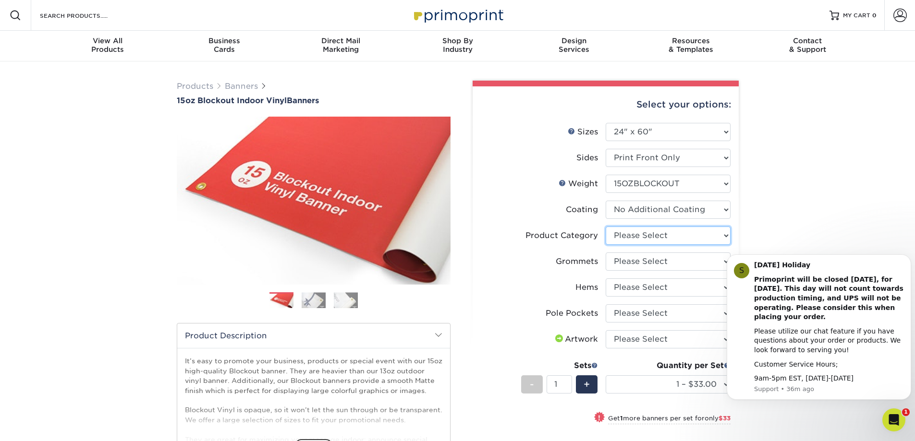
click at [643, 234] on select "Please Select 15oz Blockout Vinyl" at bounding box center [668, 236] width 125 height 18
select select "ab63990c-71be-4401-8343-b30abfa5ad7c"
click at [606, 227] on select "Please Select 15oz Blockout Vinyl" at bounding box center [668, 236] width 125 height 18
click at [635, 261] on select "Please Select No Grommets Yes, Grommet All 4 Corners Yes, Grommets Every 2 ft." at bounding box center [668, 262] width 125 height 18
select select "ce33bba6-a87b-4293-934d-6f372bdce3e6"
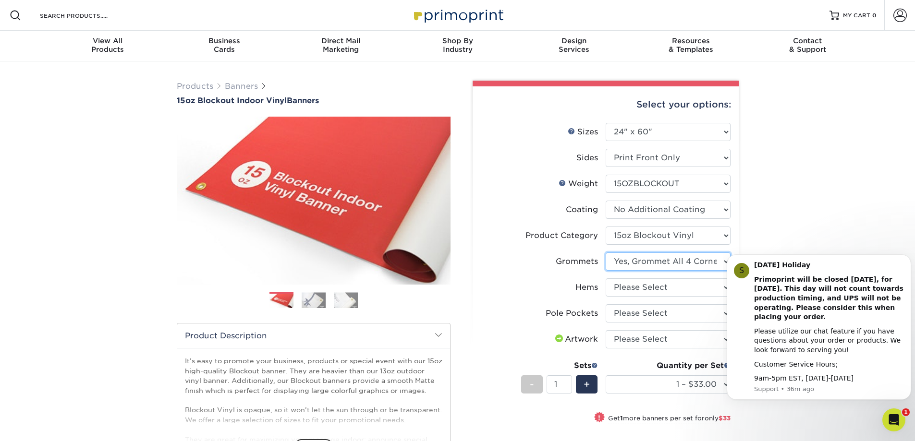
click at [606, 253] on select "Please Select No Grommets Yes, Grommet All 4 Corners Yes, Grommets Every 2 ft." at bounding box center [668, 262] width 125 height 18
click at [634, 284] on select "Please Select No Hems/Pole Pockets Yes, Hems Top and Bottom Only Yes, Hems All …" at bounding box center [668, 288] width 125 height 18
select select "4e4ebf09-664b-4b70-8385-b564872d2e90"
click at [606, 279] on select "Please Select No Hems/Pole Pockets Yes, Hems Top and Bottom Only Yes, Hems All …" at bounding box center [668, 288] width 125 height 18
click at [646, 315] on select "Please Select No Pole Pockets 2 in. Left and Right 2 in. Top and Bottom 4 in. L…" at bounding box center [668, 313] width 125 height 18
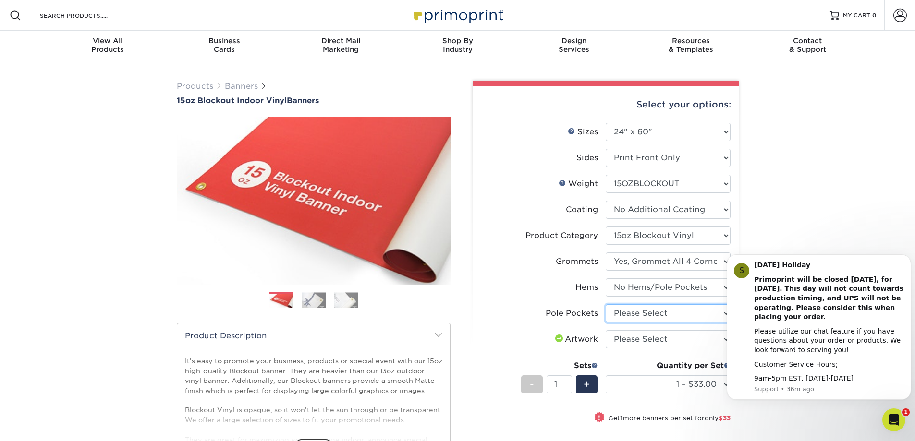
select select "462c5fe9-21e9-49a0-afb4-1c6e8664fe13"
click at [606, 304] on select "Please Select No Pole Pockets 2 in. Left and Right 2 in. Top and Bottom 4 in. L…" at bounding box center [668, 313] width 125 height 18
click at [639, 339] on select "Please Select I will upload files I need a design - $50" at bounding box center [668, 339] width 125 height 18
select select "upload"
click at [606, 330] on select "Please Select I will upload files I need a design - $50" at bounding box center [668, 339] width 125 height 18
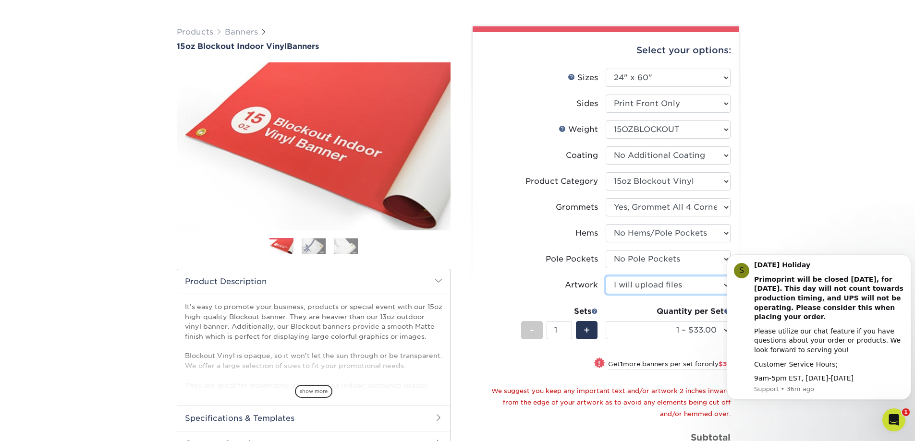
scroll to position [144, 0]
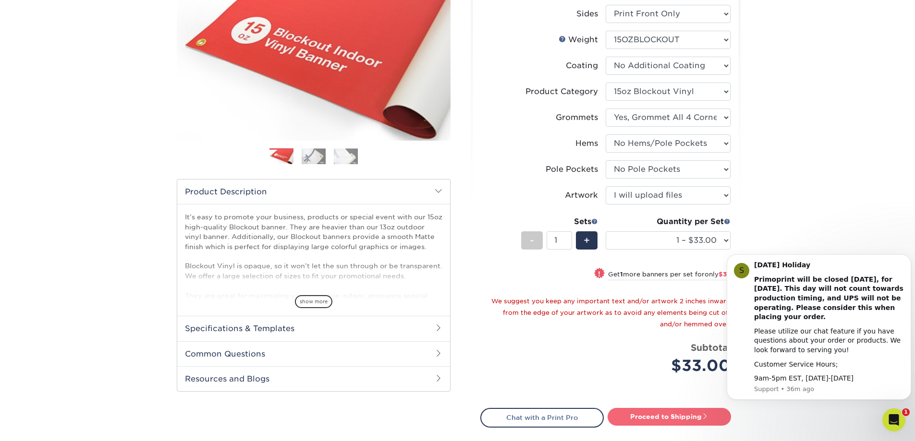
click at [662, 419] on link "Proceed to Shipping" at bounding box center [668, 416] width 123 height 17
type input "Set 1"
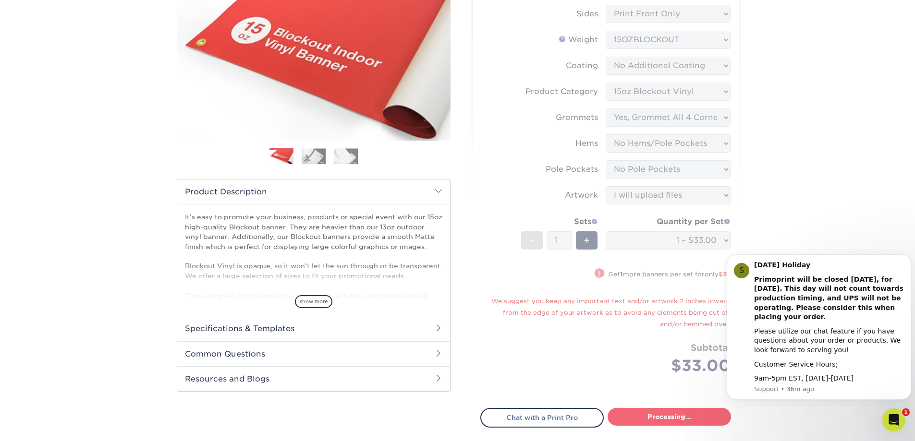
select select "9499971e-fb50-4912-8c6c-ffc2724ba229"
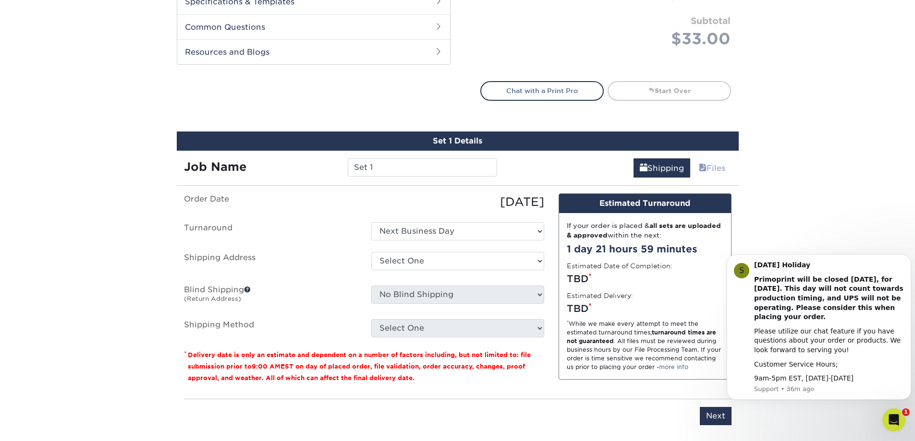
scroll to position [579, 0]
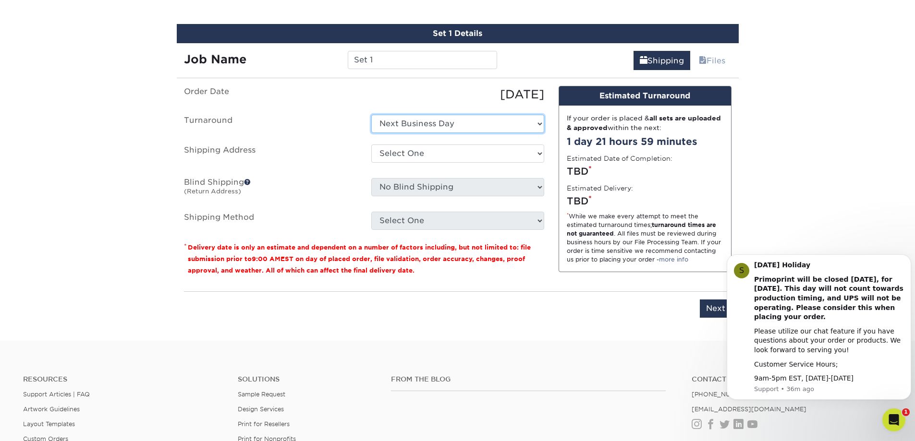
click at [435, 125] on select "Select One Next Business Day" at bounding box center [457, 124] width 173 height 18
click at [423, 151] on select "Select One Dutchmans Casual Living + Add New Address - Login" at bounding box center [457, 154] width 173 height 18
select select "285575"
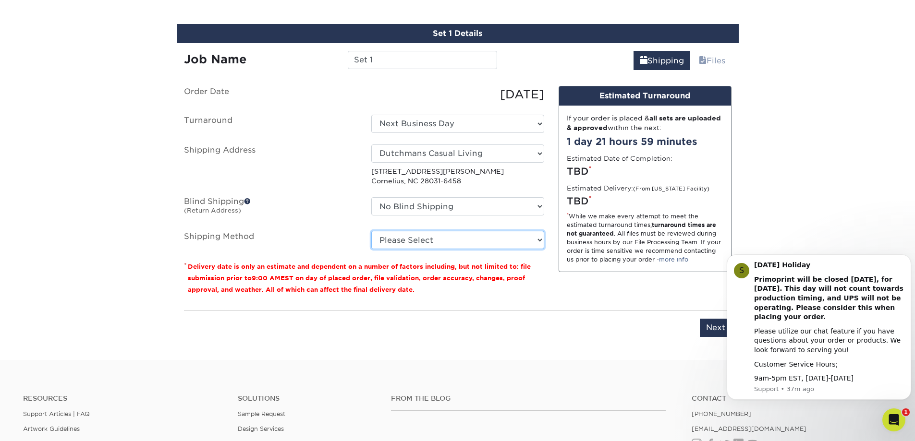
click at [413, 245] on select "Please Select G4M Flat Rate Shipping (+$11.20) Ground Shipping (+$15.92) 3 Day …" at bounding box center [457, 240] width 173 height 18
click at [371, 231] on select "Please Select G4M Flat Rate Shipping (+$11.20) Ground Shipping (+$15.92) 3 Day …" at bounding box center [457, 240] width 173 height 18
click at [423, 230] on ul "Order Date [DATE] [GEOGRAPHIC_DATA] Select One Next Business Day Shipping Addre…" at bounding box center [364, 168] width 360 height 164
click at [415, 240] on select "Please Select G4M Flat Rate Shipping (+$11.20) Ground Shipping (+$15.92) 3 Day …" at bounding box center [457, 240] width 173 height 18
select select "03"
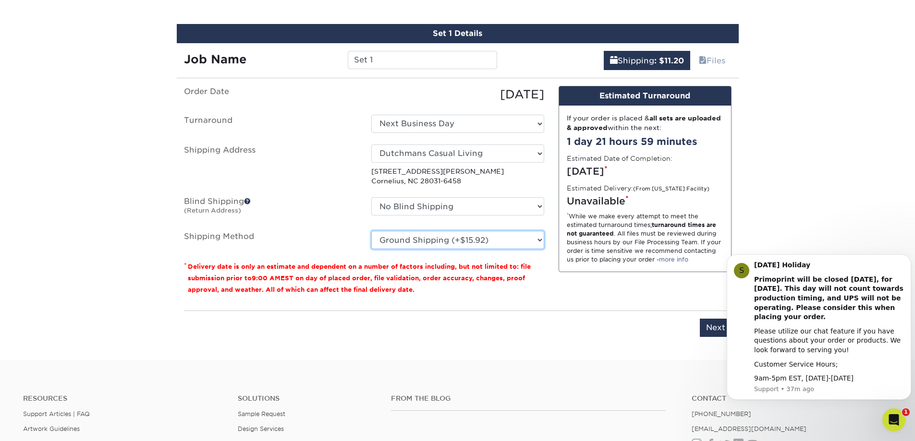
click at [371, 231] on select "Please Select G4M Flat Rate Shipping (+$11.20) Ground Shipping (+$15.92) 3 Day …" at bounding box center [457, 240] width 173 height 18
click at [619, 298] on div "Design Estimated Turnaround If your order is placed & all sets are uploaded & a…" at bounding box center [644, 195] width 187 height 218
click at [710, 339] on div "You've choosen mailing services! If you have a csv address list please upload i…" at bounding box center [457, 217] width 547 height 263
click at [710, 333] on input "Next" at bounding box center [716, 328] width 32 height 18
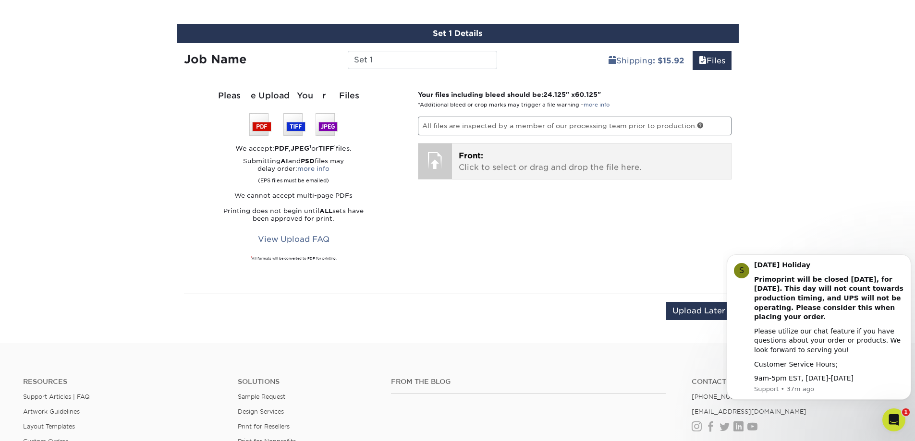
click at [486, 166] on p "Front: Click to select or drag and drop the file here." at bounding box center [592, 161] width 266 height 23
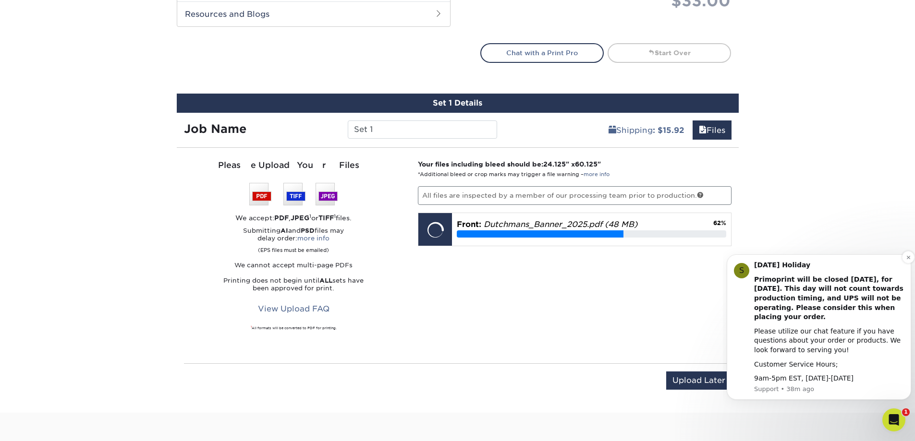
scroll to position [435, 0]
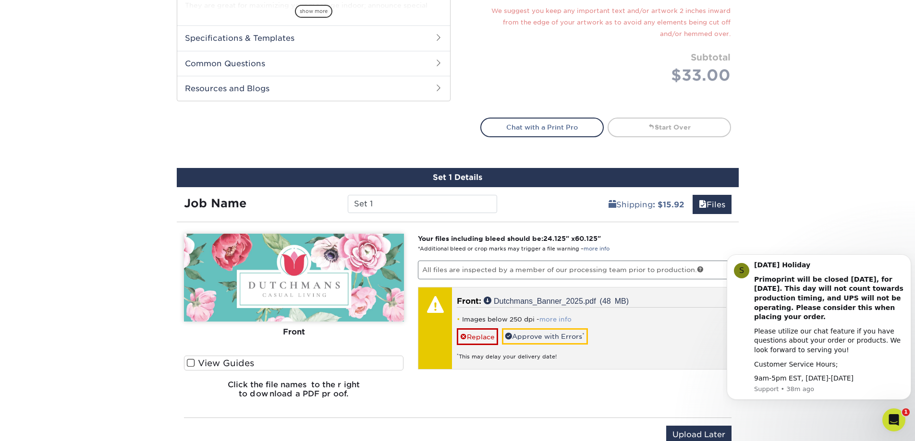
click at [556, 316] on link "more info" at bounding box center [555, 319] width 32 height 7
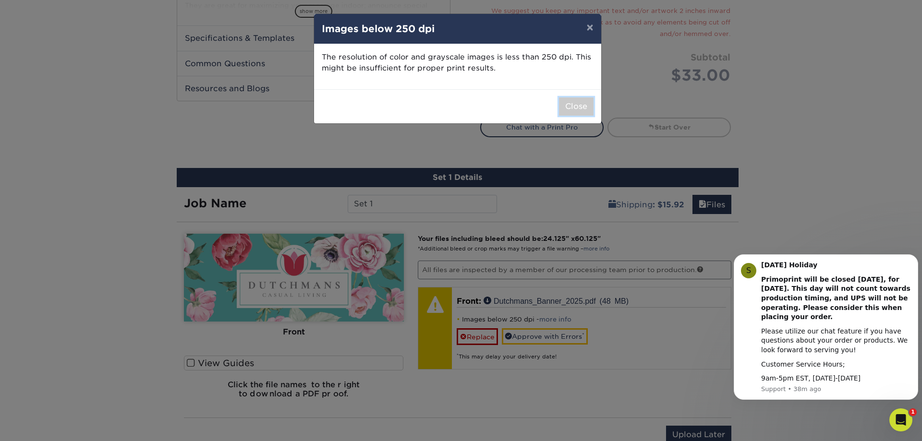
click at [587, 113] on button "Close" at bounding box center [576, 106] width 35 height 18
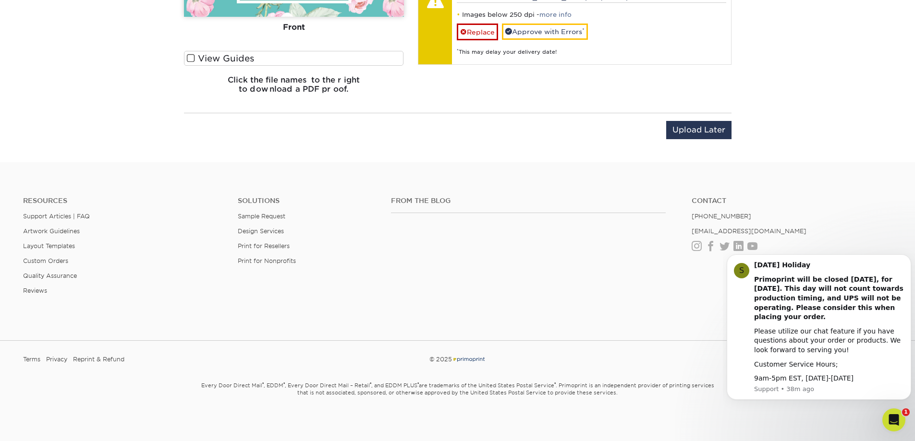
scroll to position [741, 0]
